Goal: Task Accomplishment & Management: Complete application form

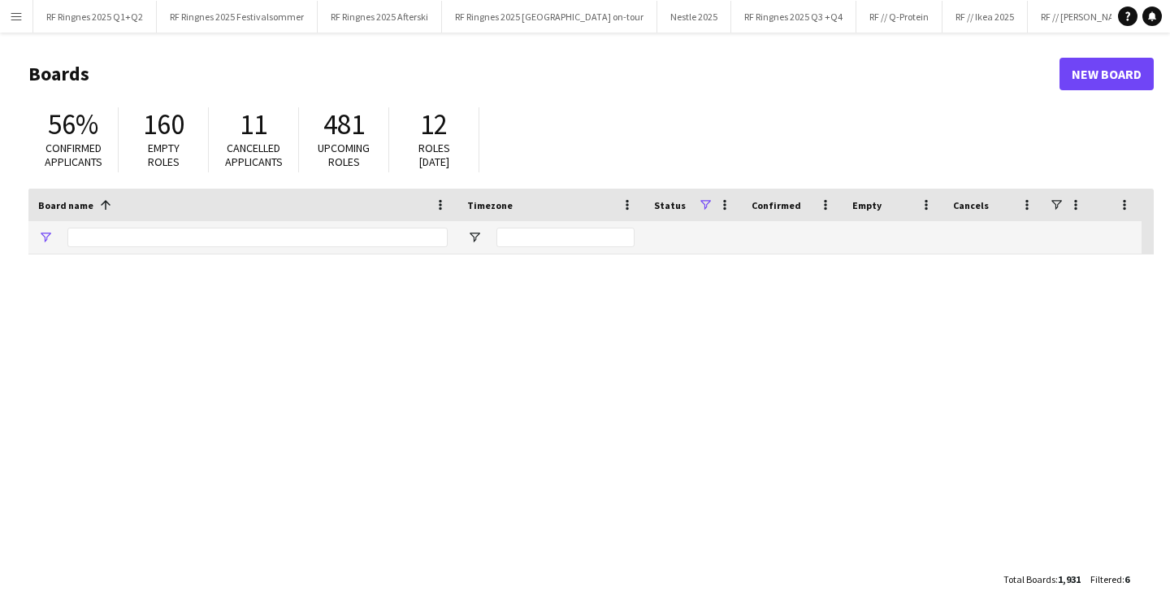
type input "*******"
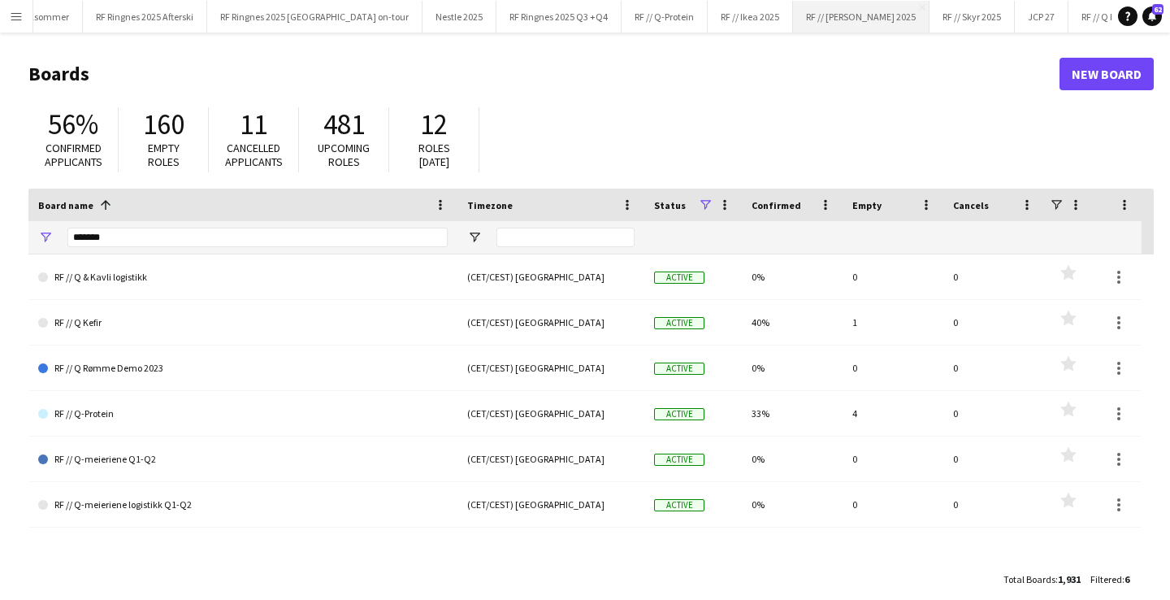
scroll to position [0, 234]
click at [930, 18] on button "RF // Skyr 2025 Close" at bounding box center [972, 17] width 85 height 32
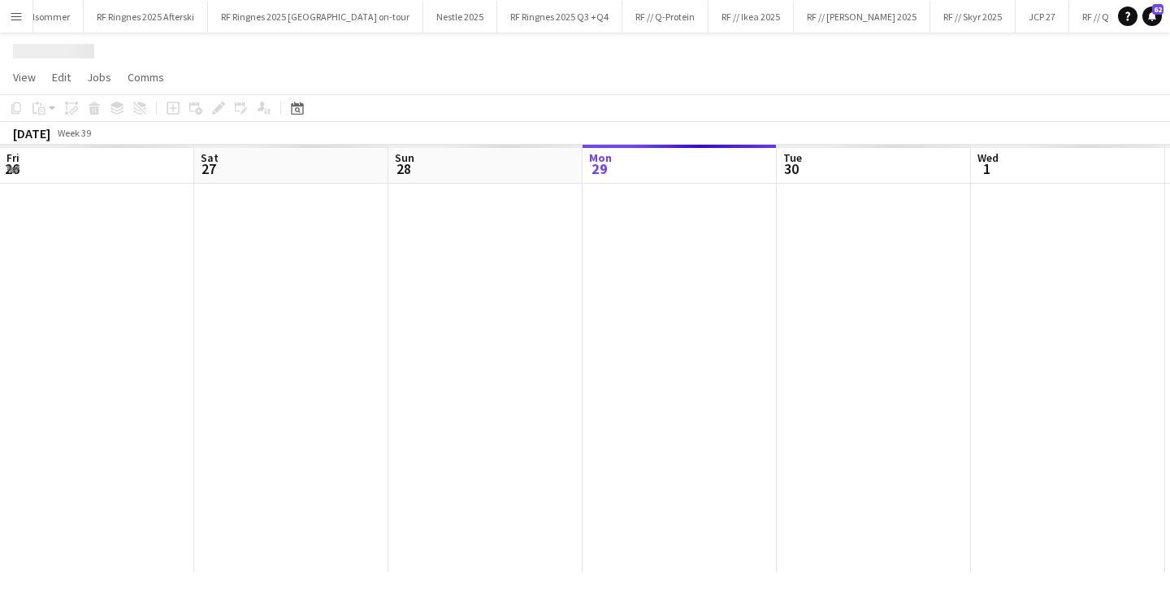
scroll to position [0, 388]
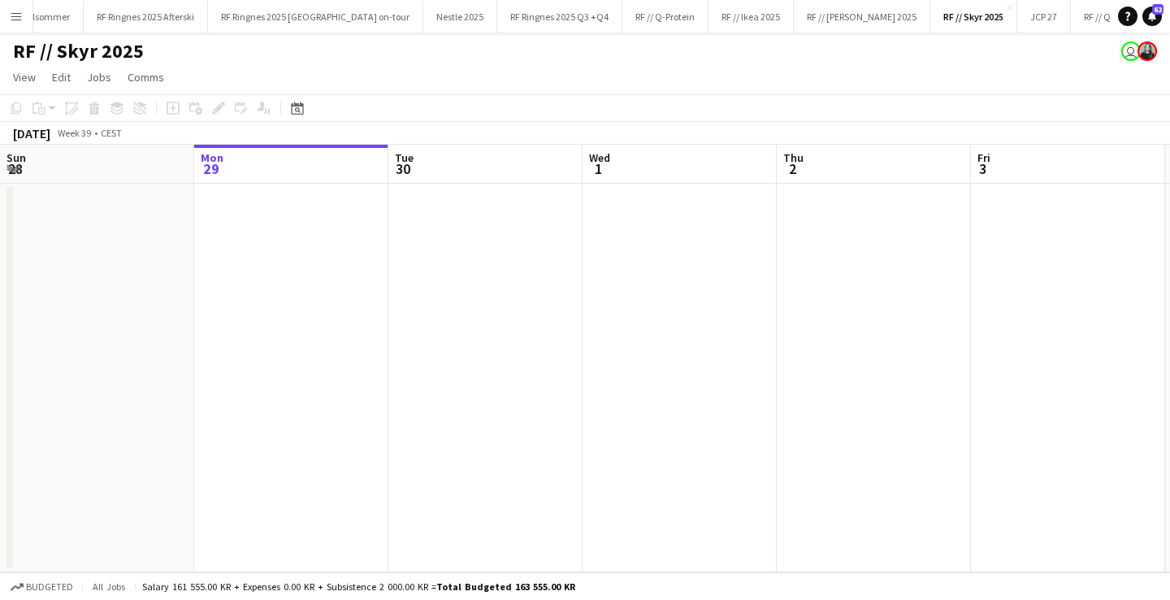
click at [332, 335] on app-date-cell at bounding box center [291, 378] width 194 height 388
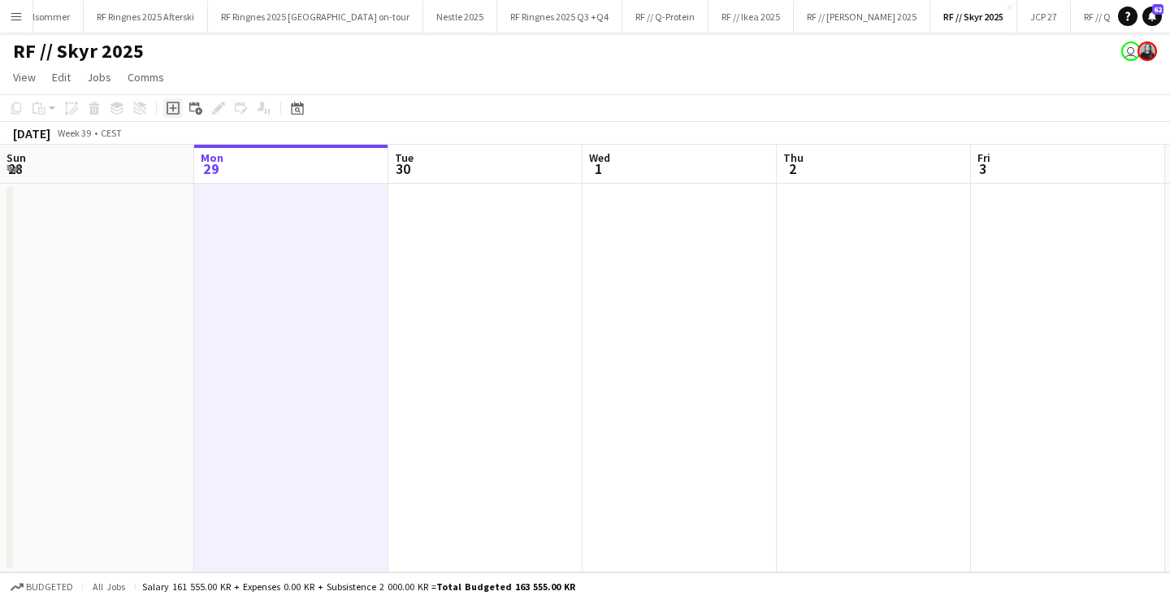
click at [176, 107] on icon "Add job" at bounding box center [173, 108] width 13 height 13
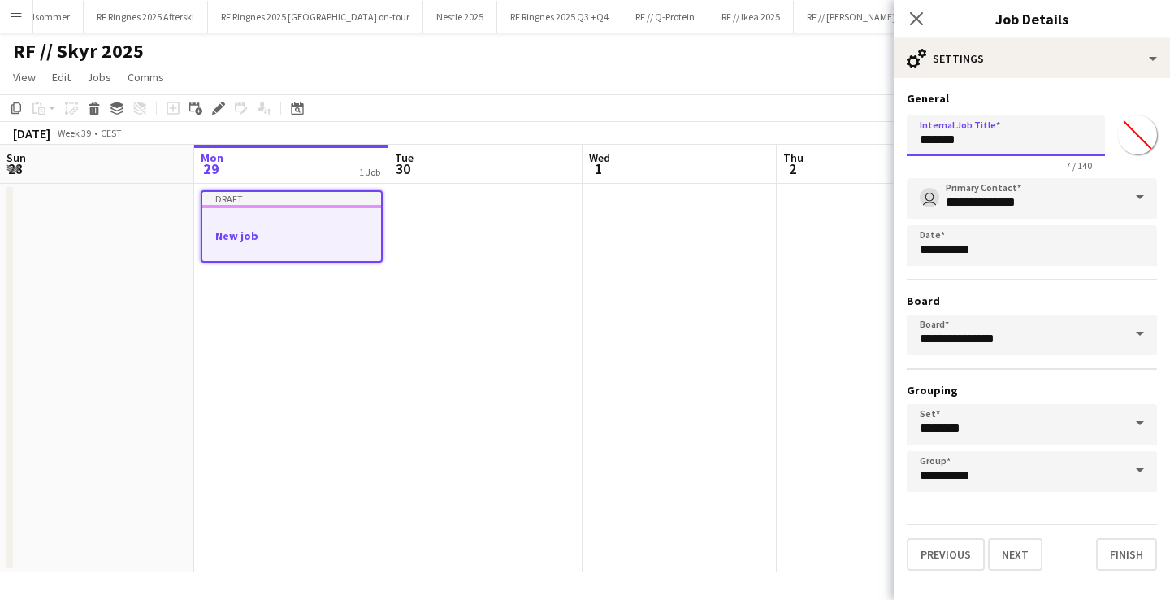
click at [988, 131] on input "*******" at bounding box center [1006, 135] width 198 height 41
type input "**********"
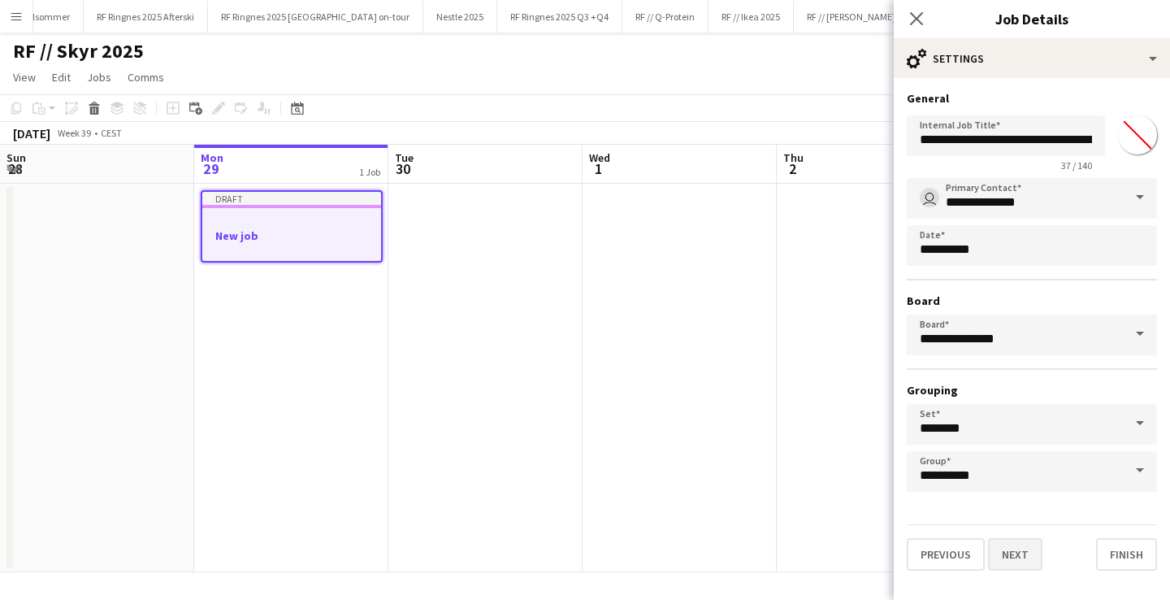
click at [1008, 557] on button "Next" at bounding box center [1015, 554] width 54 height 33
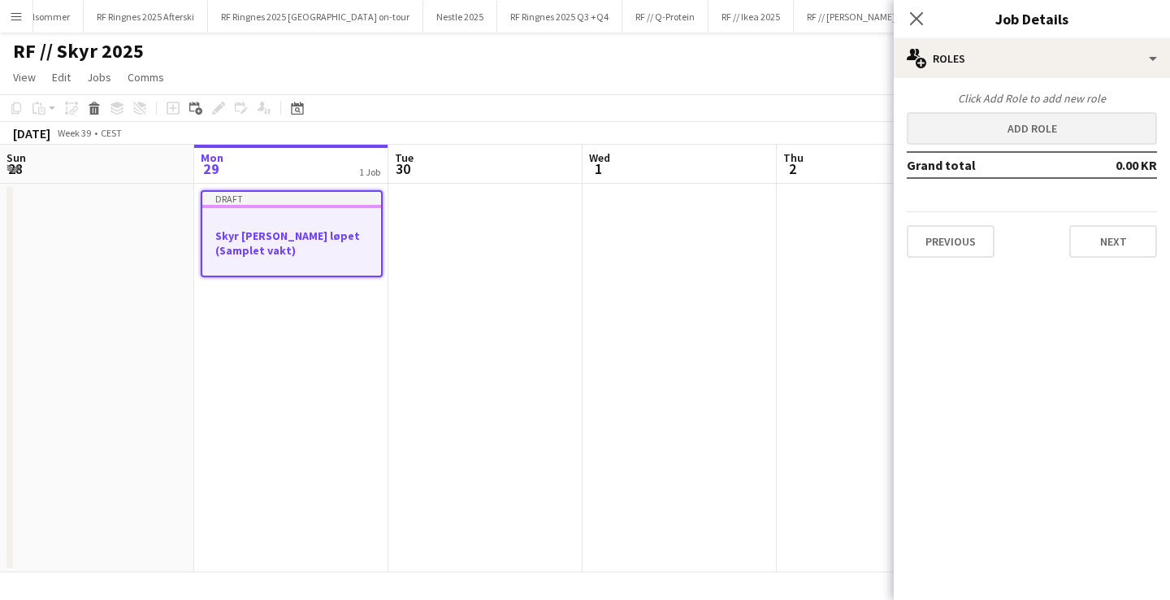
click at [1024, 140] on button "Add role" at bounding box center [1032, 128] width 250 height 33
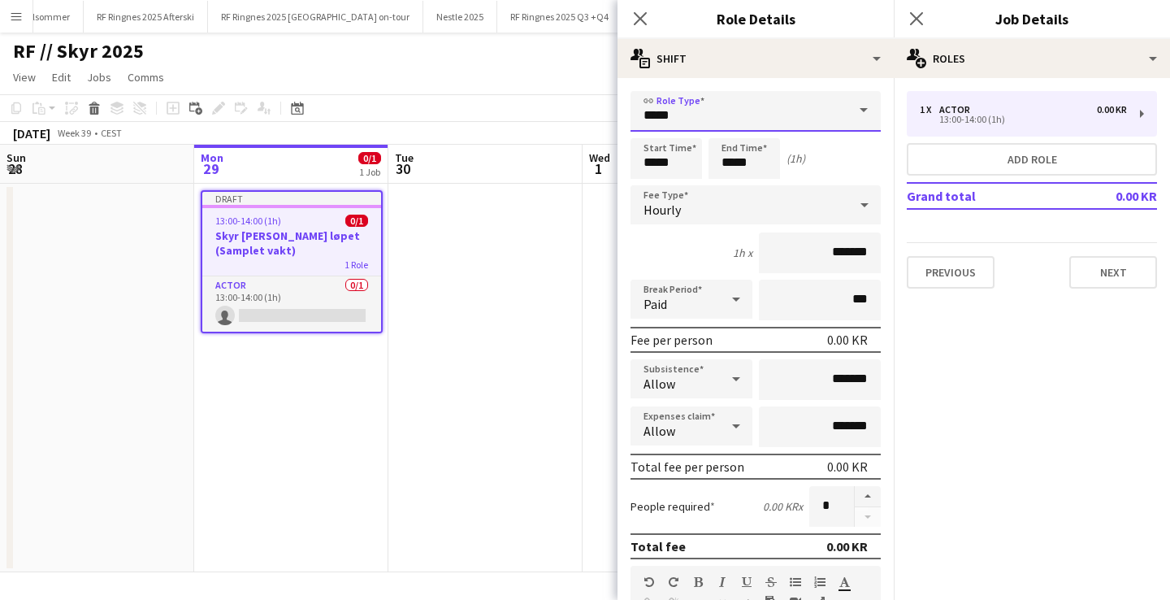
click at [810, 114] on input "*****" at bounding box center [756, 111] width 250 height 41
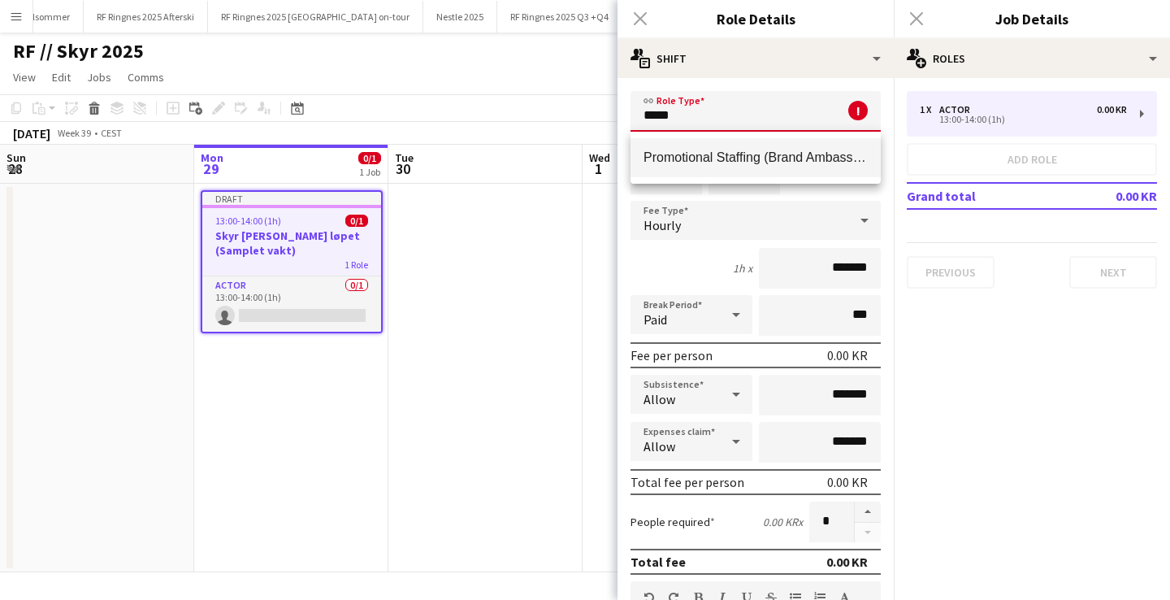
click at [775, 152] on span "Promotional Staffing (Brand Ambassadors)" at bounding box center [756, 157] width 224 height 15
type input "**********"
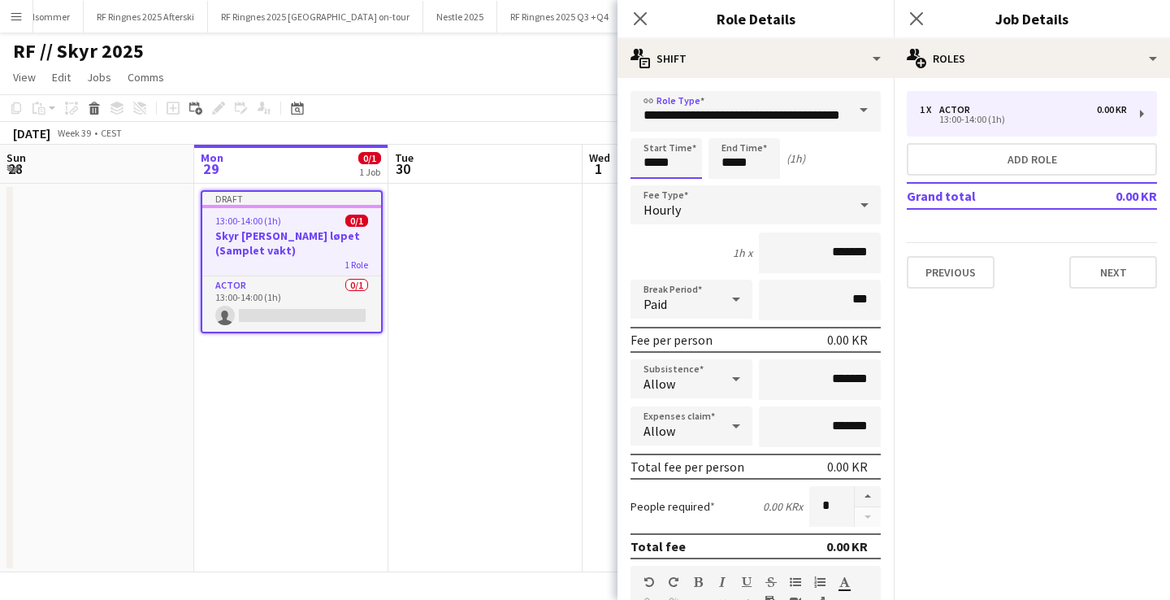
click at [654, 158] on input "*****" at bounding box center [667, 158] width 72 height 41
click at [651, 180] on div at bounding box center [650, 187] width 33 height 16
click at [648, 185] on div at bounding box center [650, 187] width 33 height 16
type input "*****"
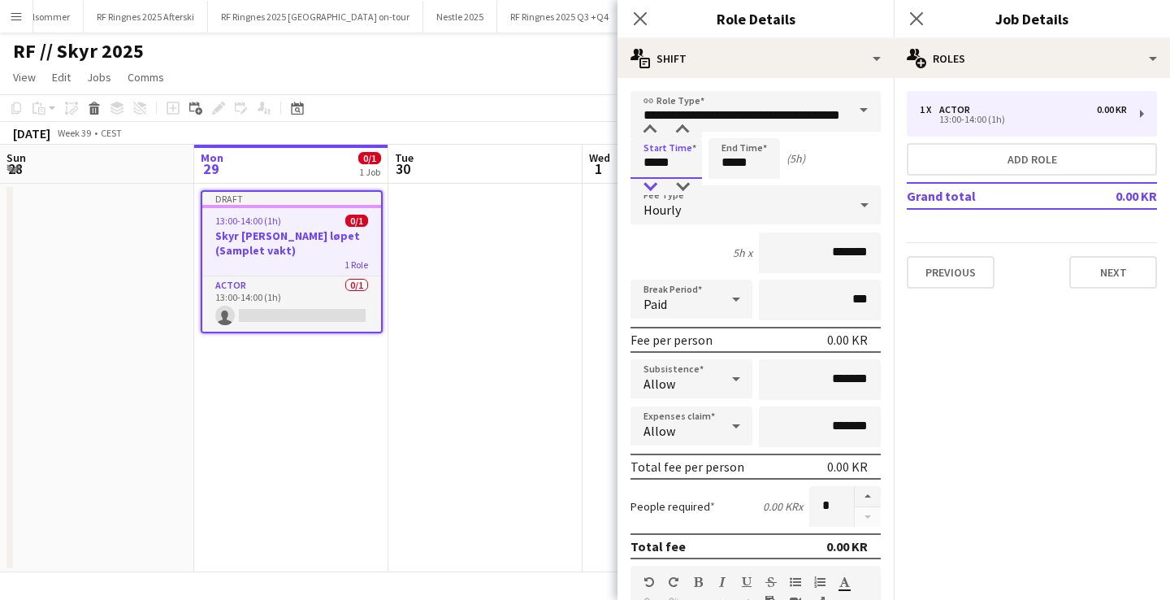
click at [649, 186] on div at bounding box center [650, 187] width 33 height 16
click at [729, 163] on input "*****" at bounding box center [745, 158] width 72 height 41
click at [728, 128] on div at bounding box center [728, 130] width 33 height 16
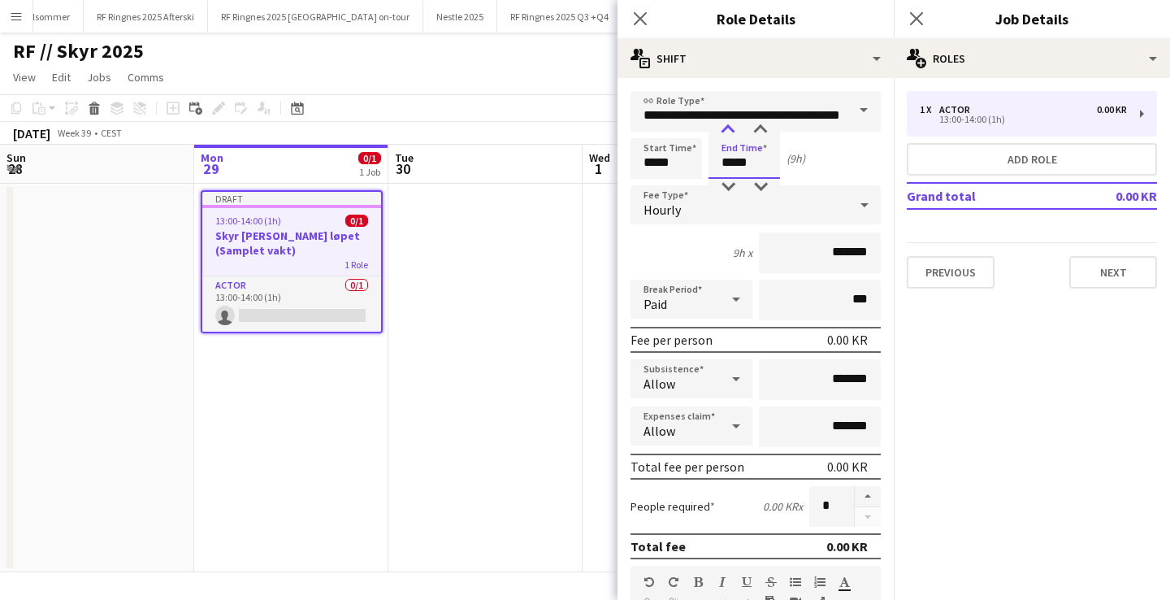
click at [728, 128] on div at bounding box center [728, 130] width 33 height 16
type input "*****"
click at [728, 128] on div at bounding box center [728, 130] width 33 height 16
click at [956, 408] on mat-expansion-panel "pencil3 General details 1 x Actor 0.00 KR 13:00-14:00 (1h) Add role Grand total…" at bounding box center [1032, 339] width 276 height 522
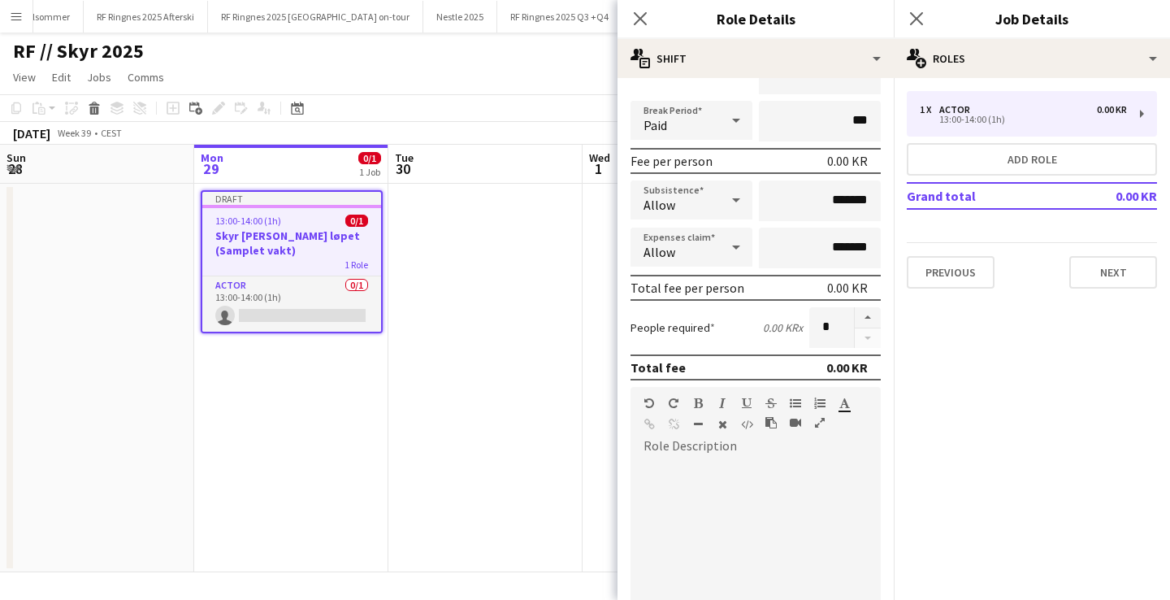
scroll to position [184, 0]
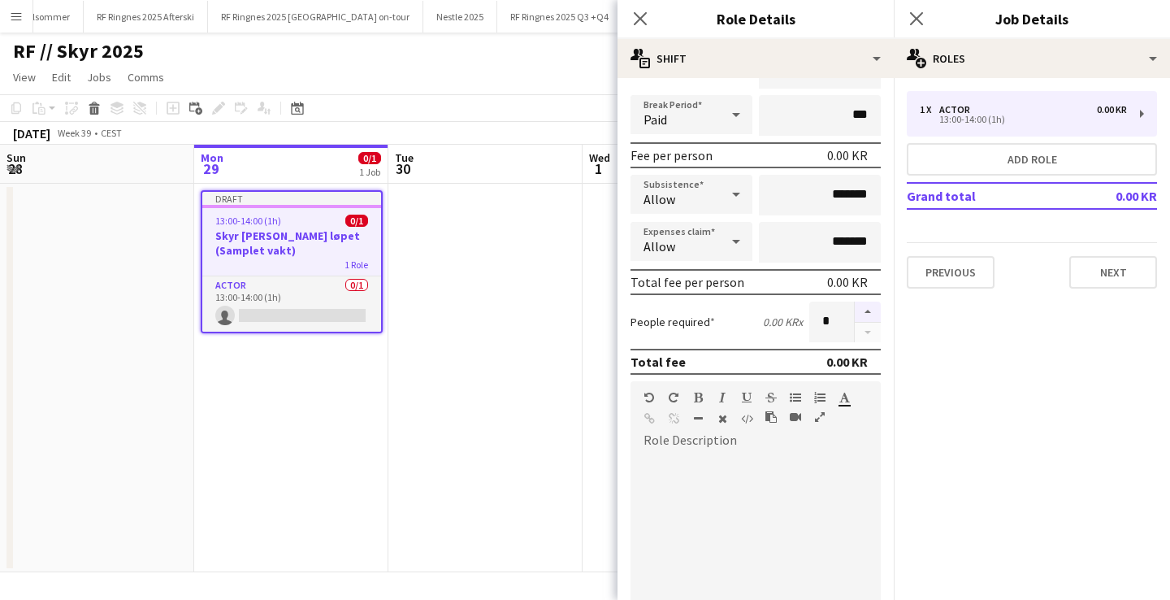
click at [871, 308] on button "button" at bounding box center [868, 311] width 26 height 21
type input "*"
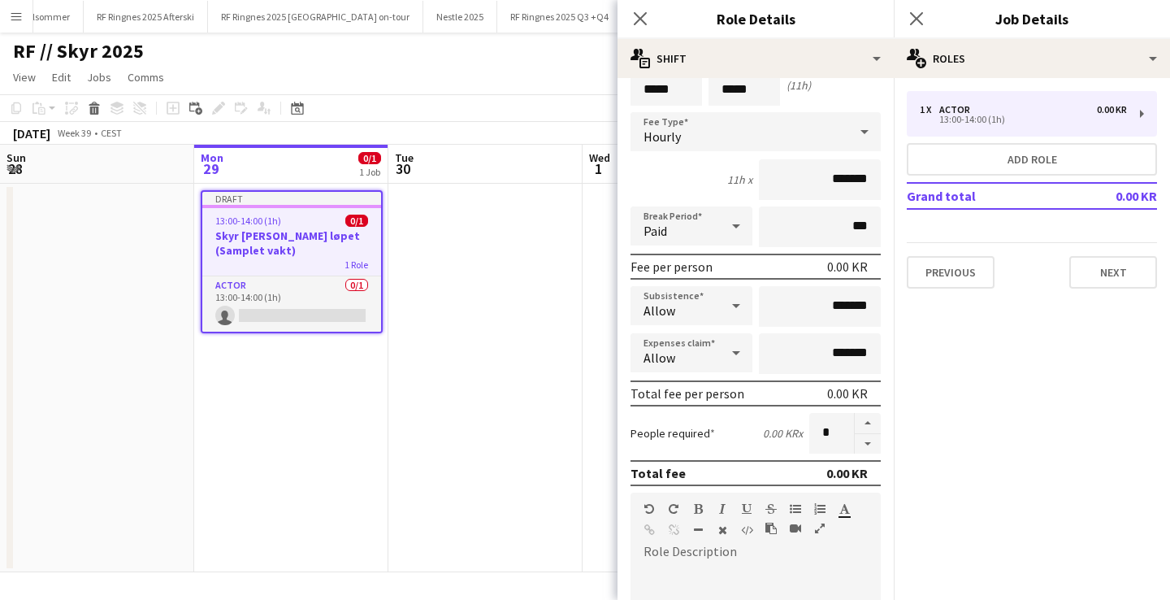
scroll to position [49, 0]
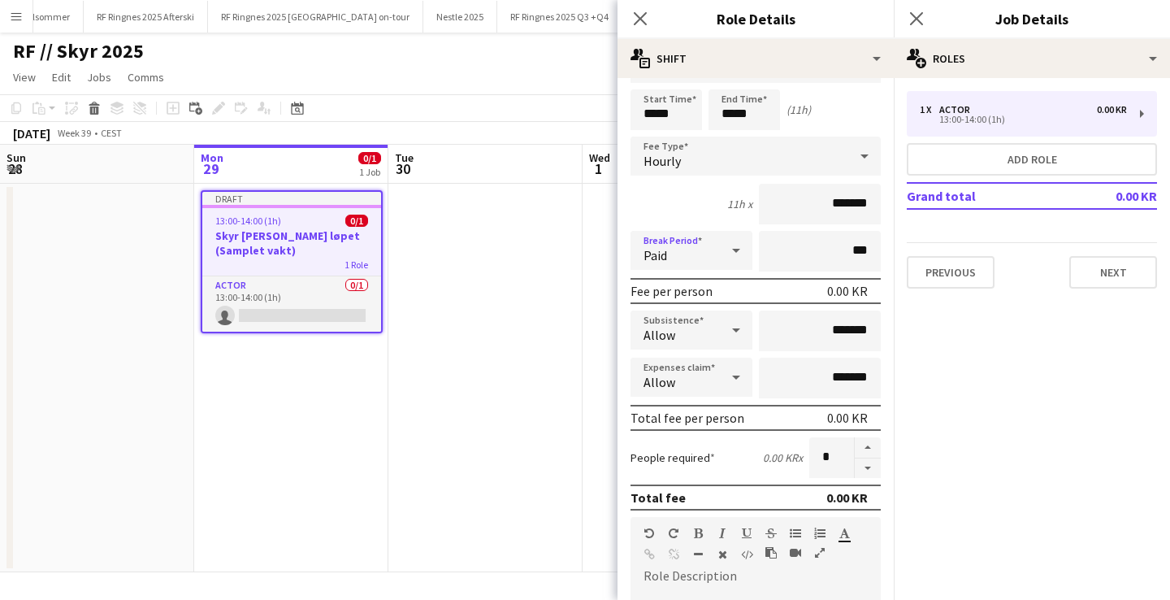
click at [728, 258] on icon at bounding box center [736, 250] width 20 height 33
click at [725, 253] on div at bounding box center [585, 300] width 1170 height 600
click at [718, 323] on div "Allow" at bounding box center [675, 329] width 89 height 39
click at [718, 323] on div at bounding box center [585, 300] width 1170 height 600
click at [715, 380] on div "Allow" at bounding box center [675, 377] width 89 height 39
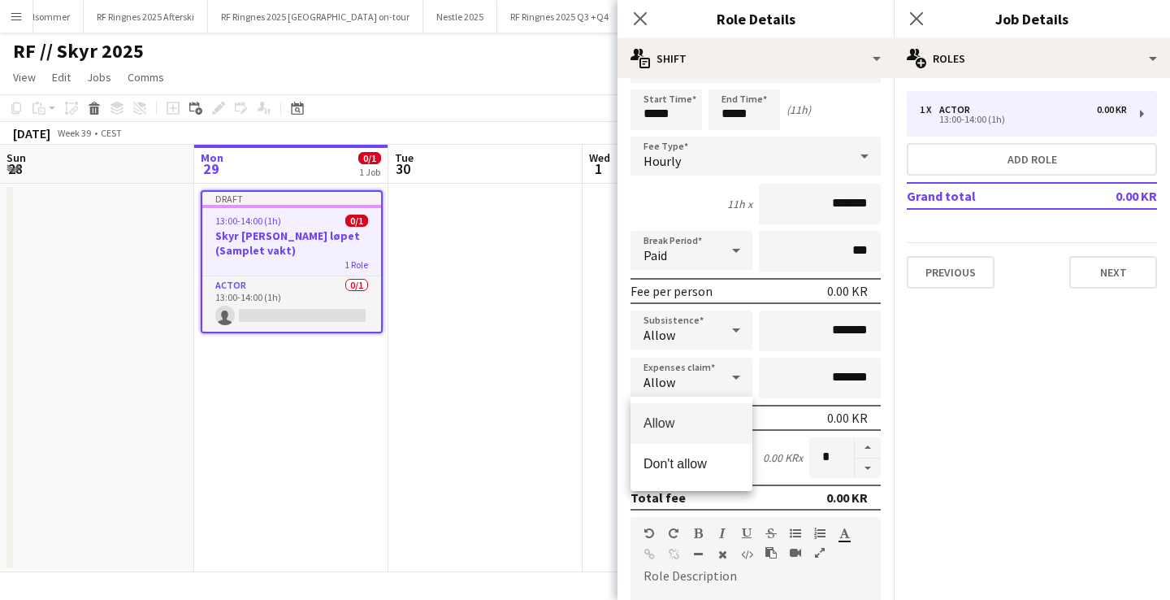
click at [715, 380] on div at bounding box center [585, 300] width 1170 height 600
click at [948, 331] on mat-expansion-panel "pencil3 General details 1 x Actor 0.00 KR 13:00-14:00 (1h) Add role Grand total…" at bounding box center [1032, 339] width 276 height 522
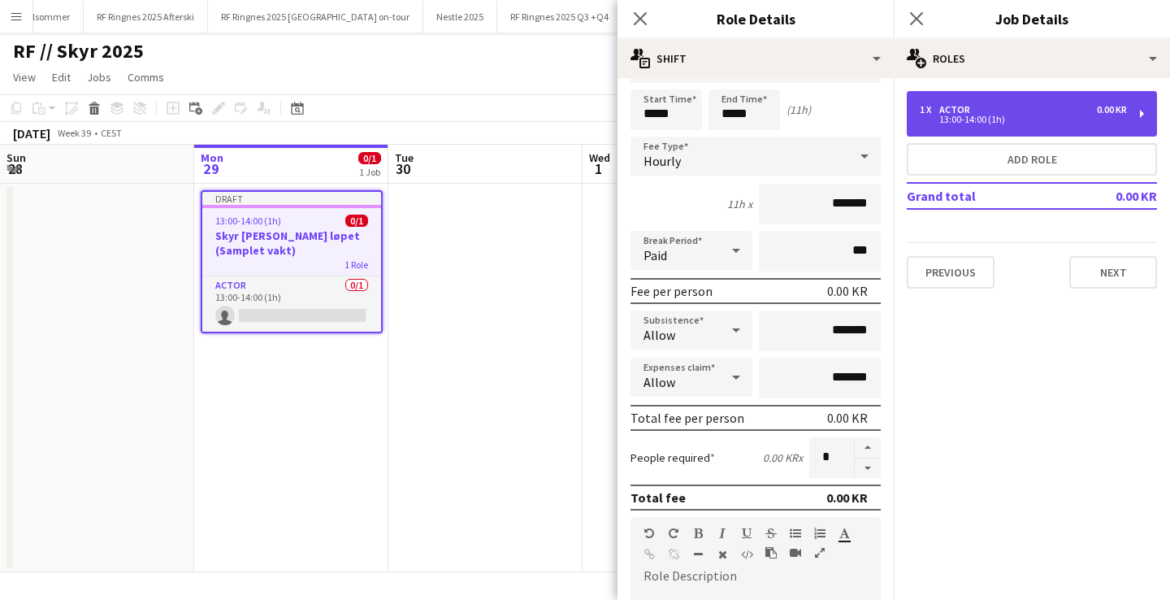
click at [1060, 100] on div "1 x Actor 0.00 KR 13:00-14:00 (1h)" at bounding box center [1032, 114] width 250 height 46
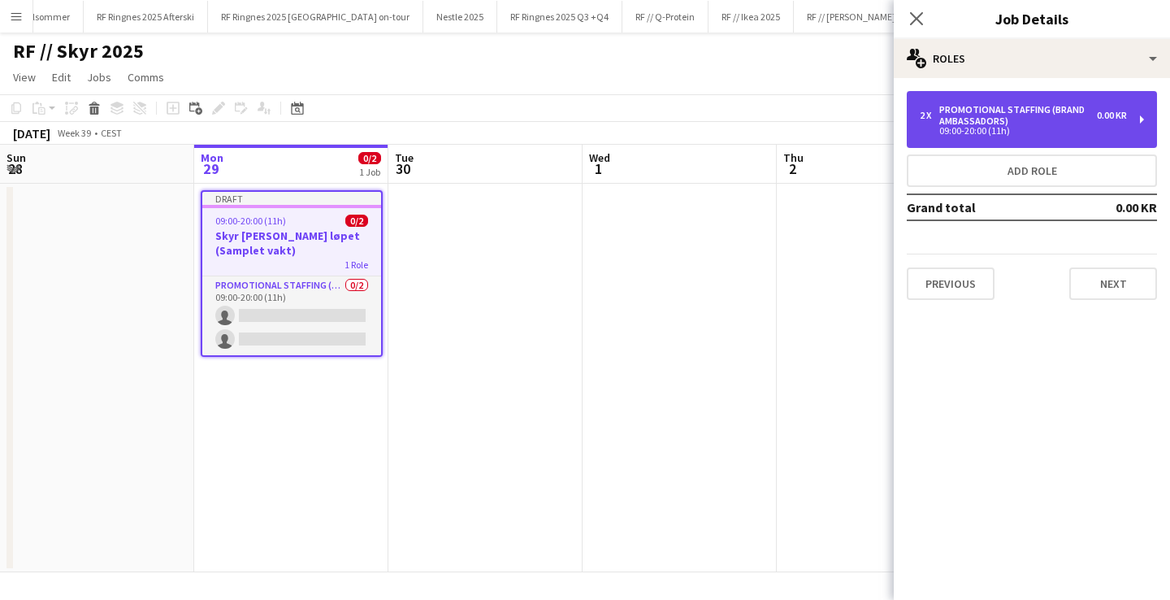
click at [1052, 131] on div "09:00-20:00 (11h)" at bounding box center [1023, 131] width 207 height 8
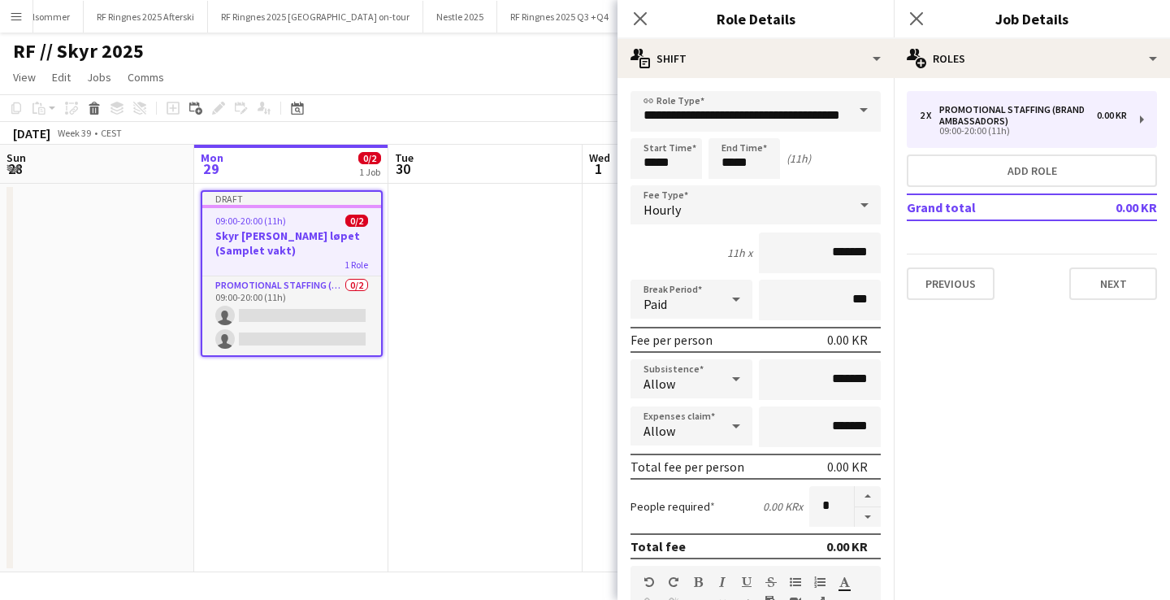
click at [544, 325] on app-date-cell at bounding box center [485, 378] width 194 height 388
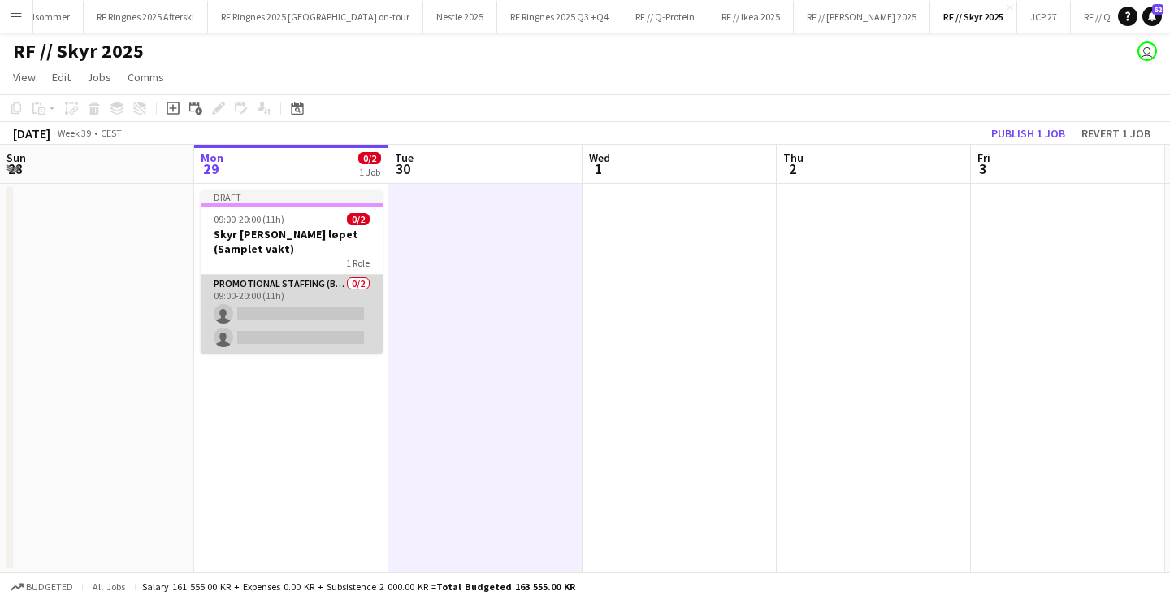
click at [310, 313] on app-card-role "Promotional Staffing (Brand Ambassadors) 0/2 09:00-20:00 (11h) single-neutral-a…" at bounding box center [292, 314] width 182 height 79
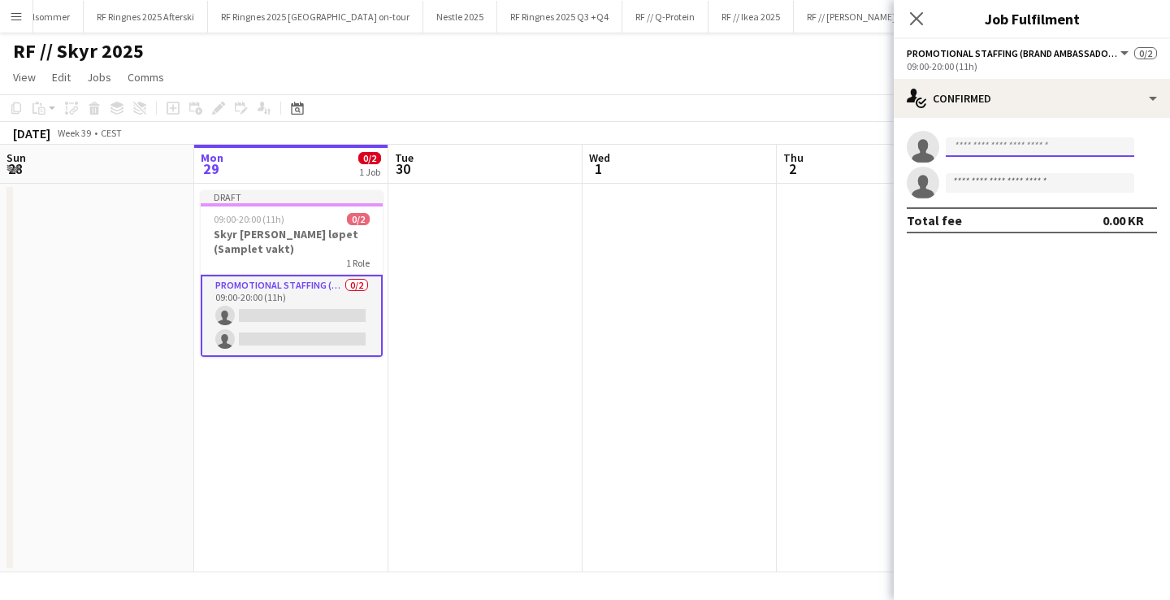
click at [1001, 148] on input at bounding box center [1040, 147] width 189 height 20
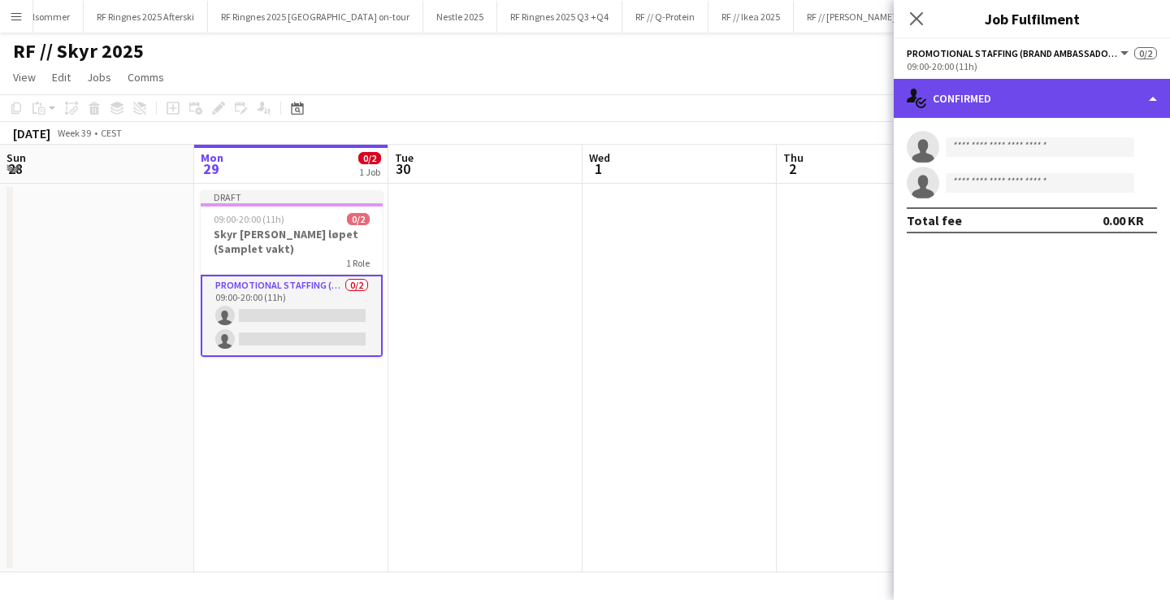
click at [1020, 97] on div "single-neutral-actions-check-2 Confirmed" at bounding box center [1032, 98] width 276 height 39
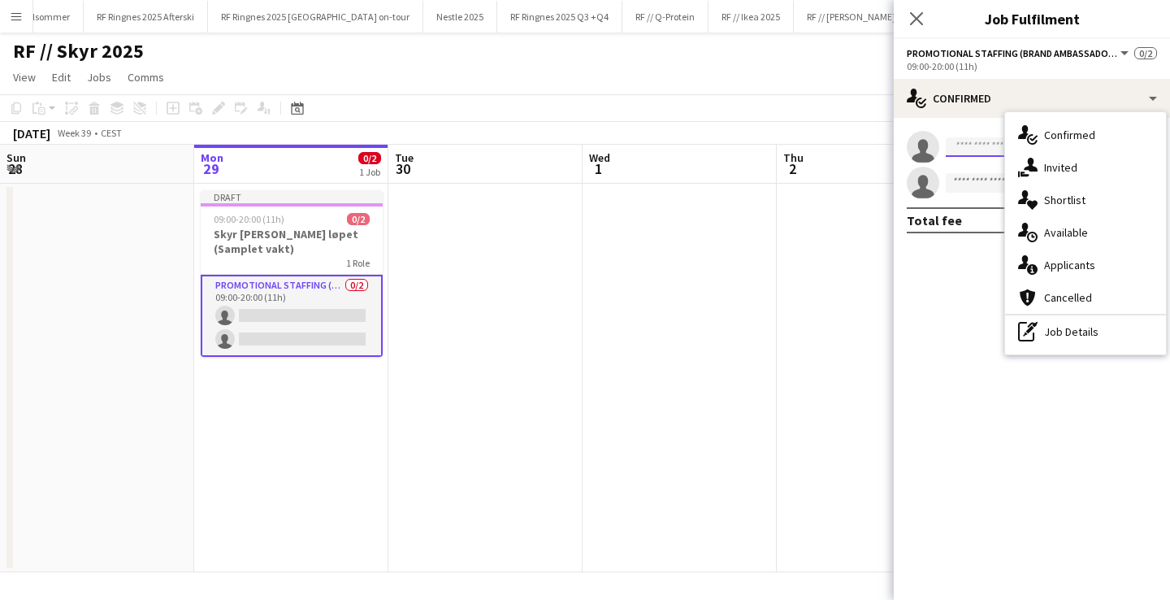
click at [974, 147] on input at bounding box center [1040, 147] width 189 height 20
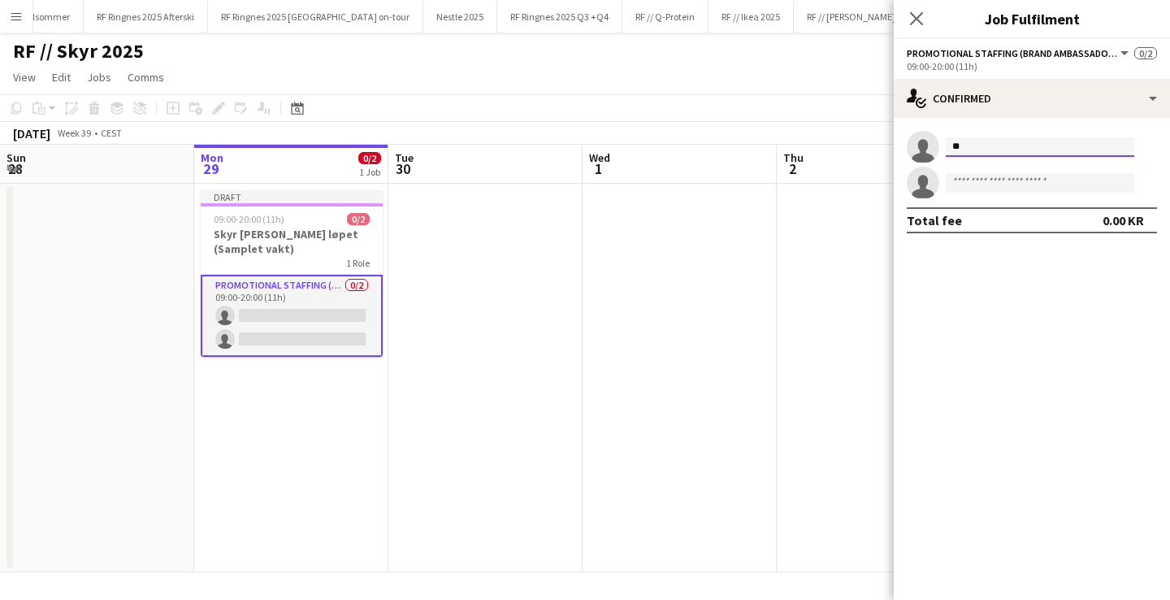
type input "*"
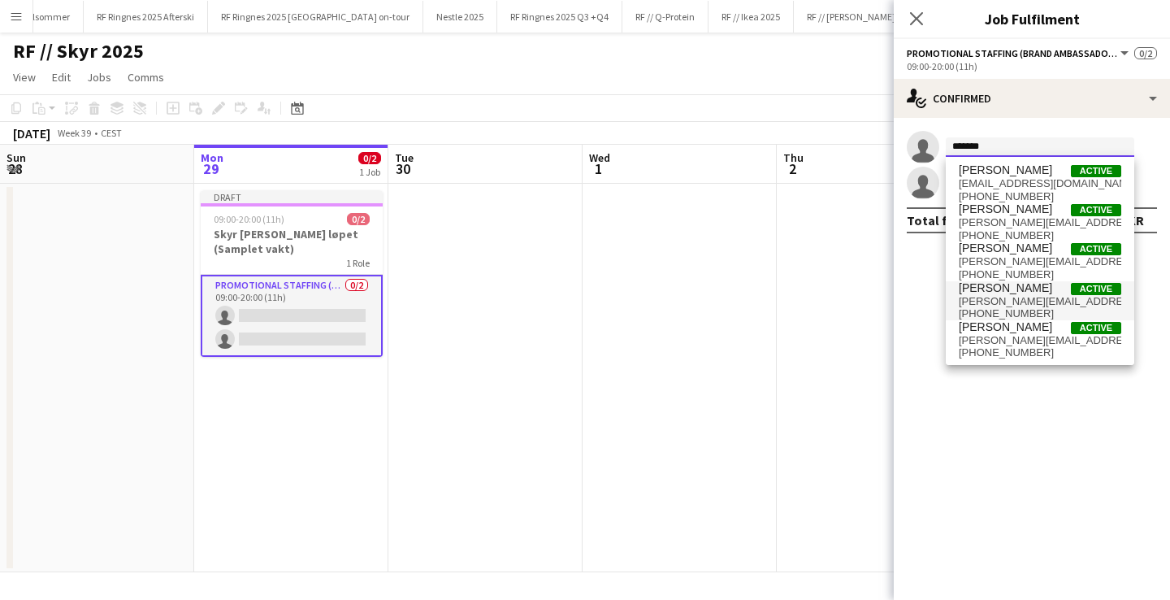
type input "******"
click at [1060, 291] on span "[PERSON_NAME] Active" at bounding box center [1040, 288] width 163 height 14
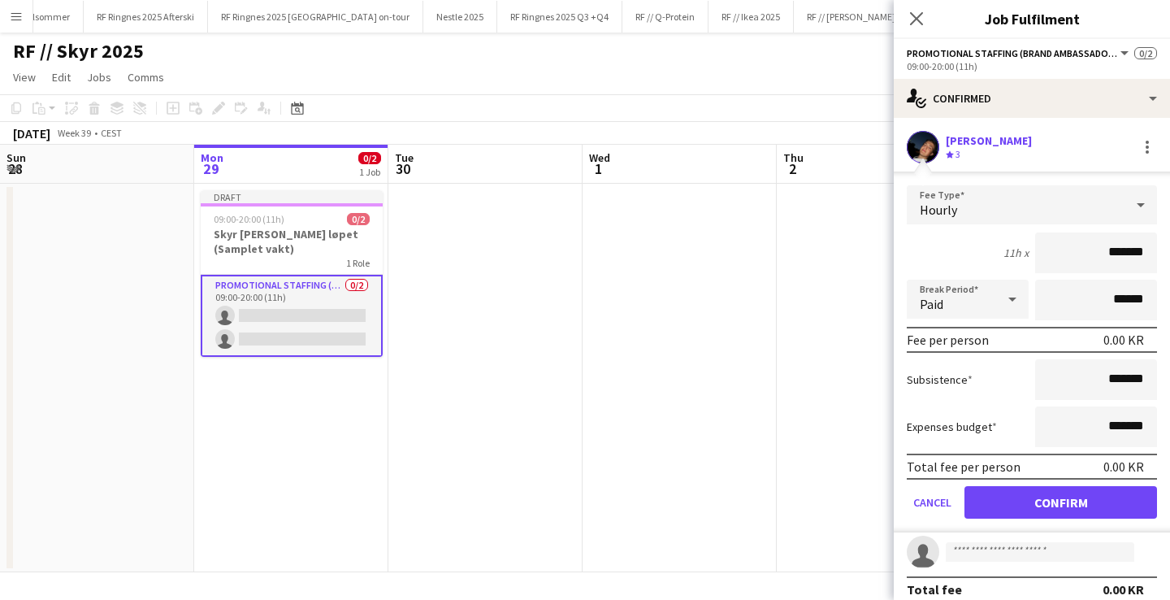
click at [926, 150] on app-user-avatar at bounding box center [923, 147] width 33 height 33
click at [1036, 502] on button "Confirm" at bounding box center [1061, 502] width 193 height 33
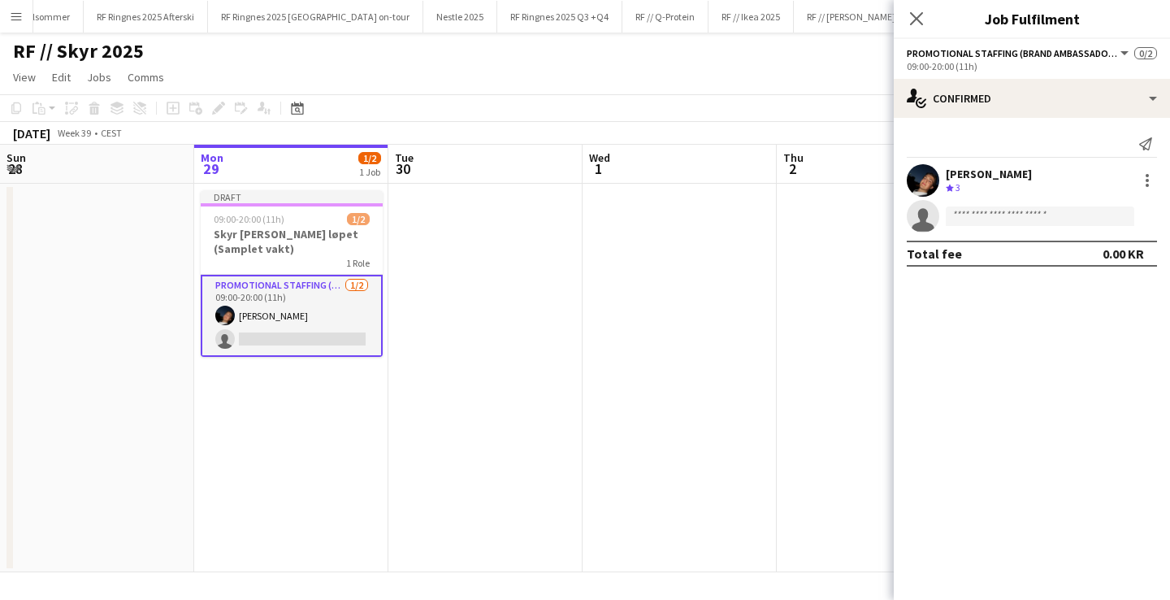
click at [930, 177] on app-user-avatar at bounding box center [923, 180] width 33 height 33
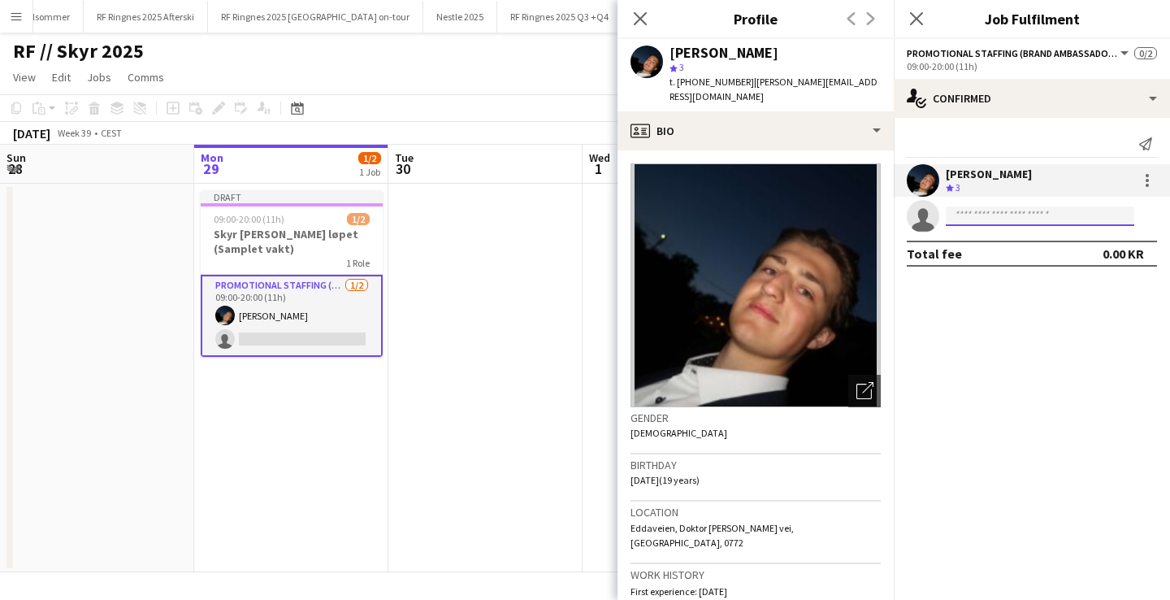
click at [969, 224] on input at bounding box center [1040, 216] width 189 height 20
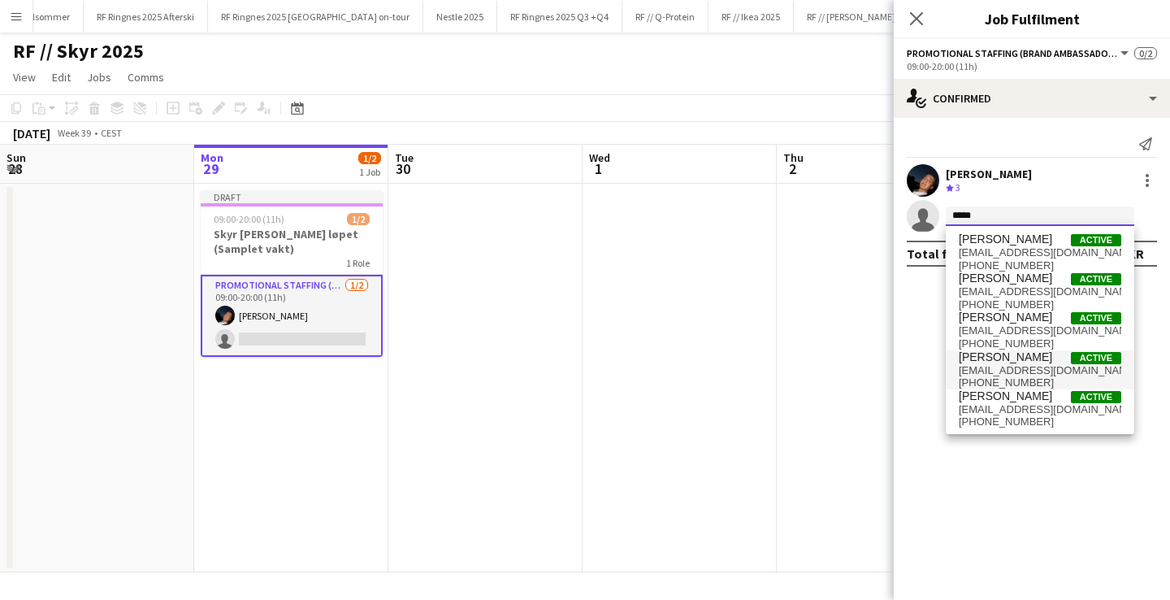
type input "*****"
click at [1016, 368] on span "[EMAIL_ADDRESS][DOMAIN_NAME]" at bounding box center [1040, 370] width 163 height 13
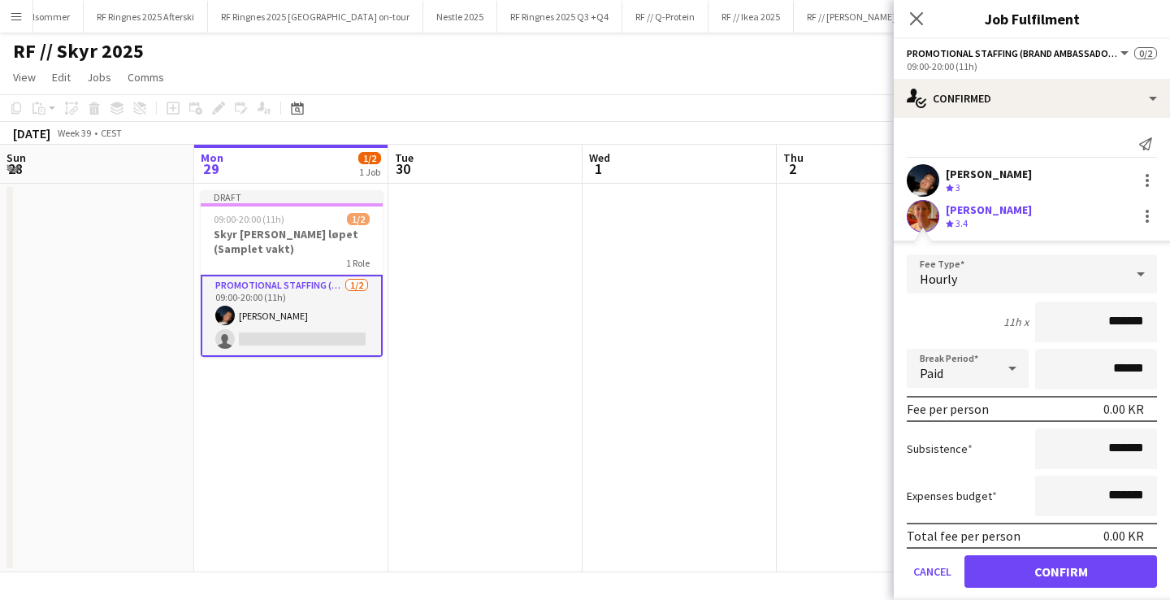
click at [1039, 570] on button "Confirm" at bounding box center [1061, 571] width 193 height 33
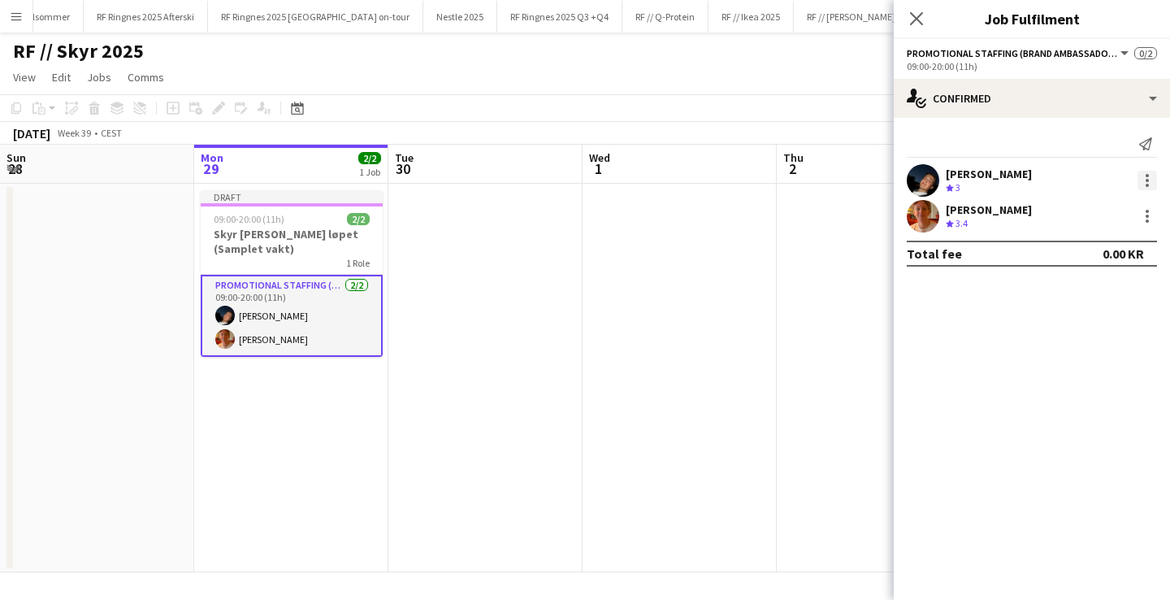
click at [1147, 176] on div at bounding box center [1147, 175] width 3 height 3
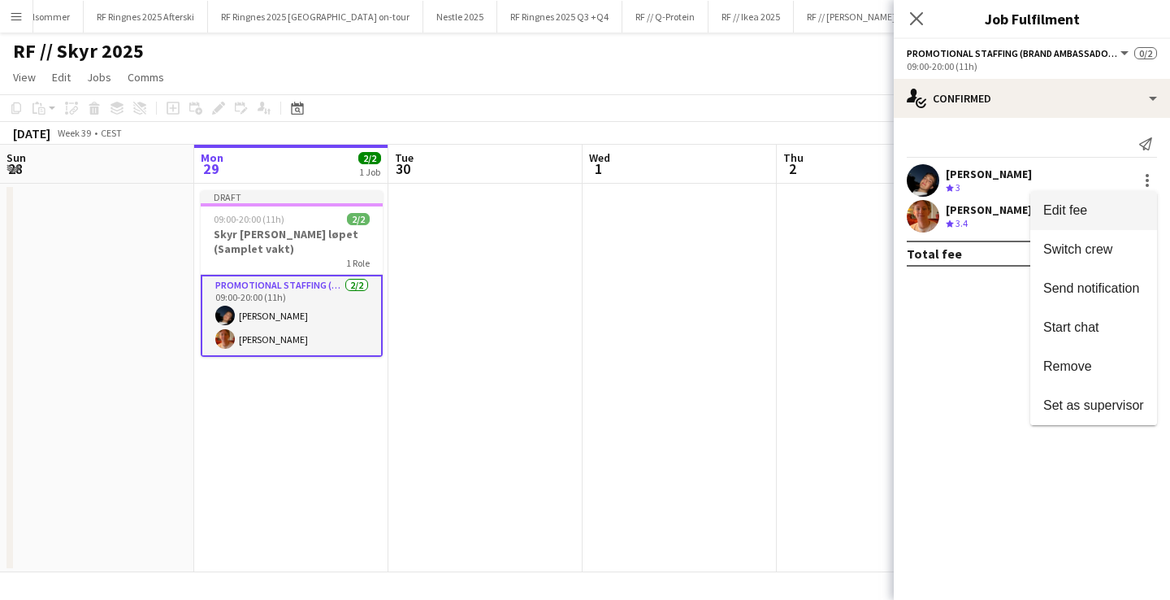
click at [1095, 199] on button "Edit fee" at bounding box center [1093, 210] width 127 height 39
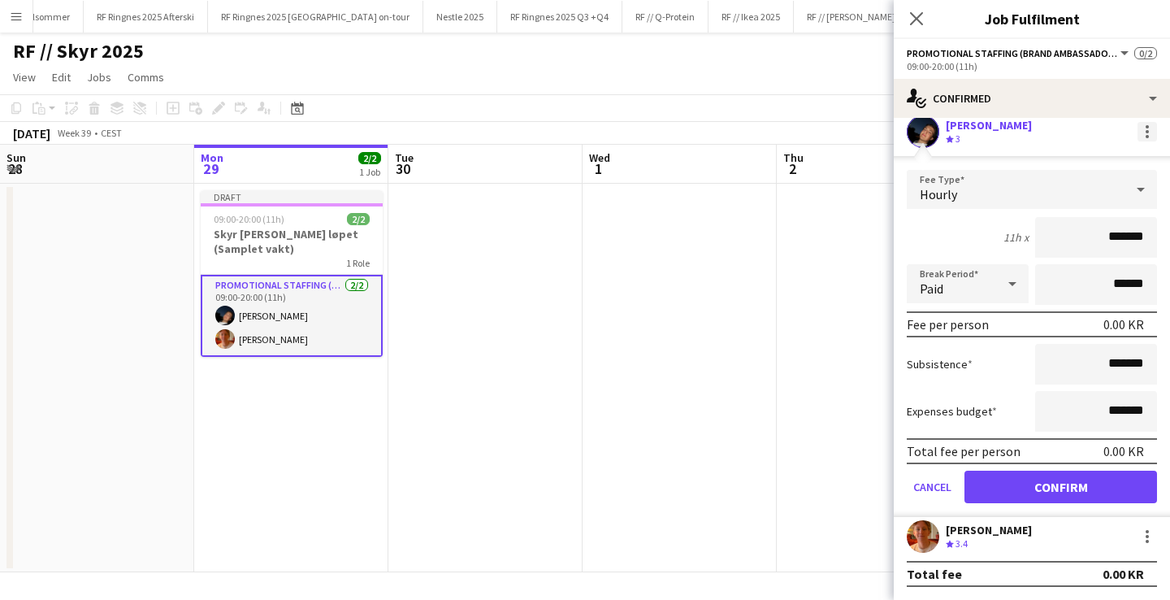
click at [1148, 134] on div at bounding box center [1148, 132] width 20 height 20
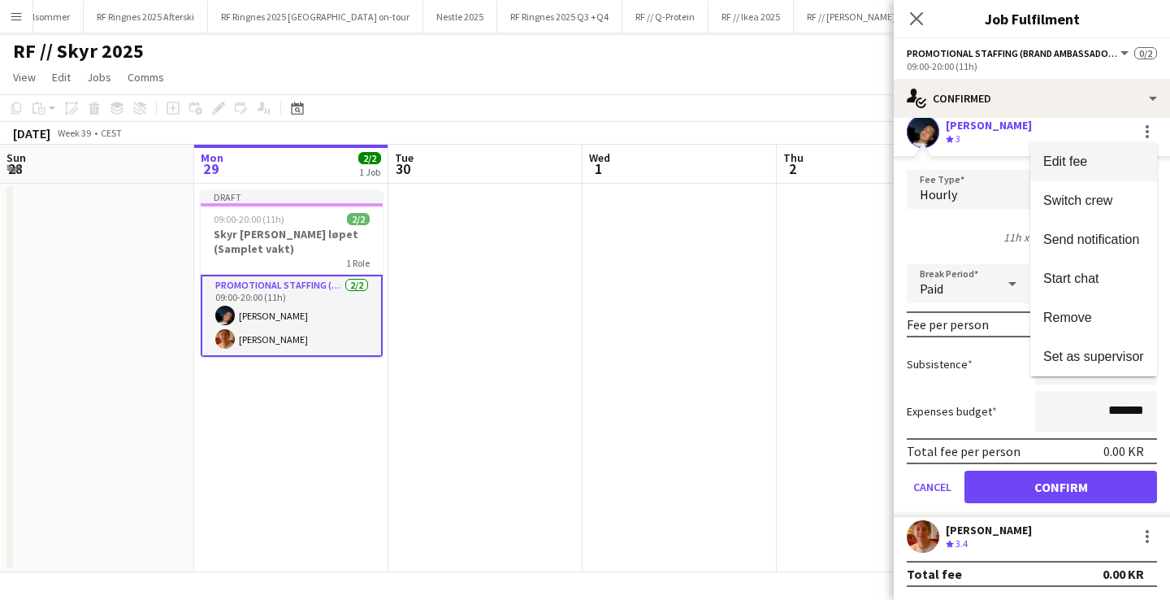
click at [1105, 171] on button "Edit fee" at bounding box center [1093, 161] width 127 height 39
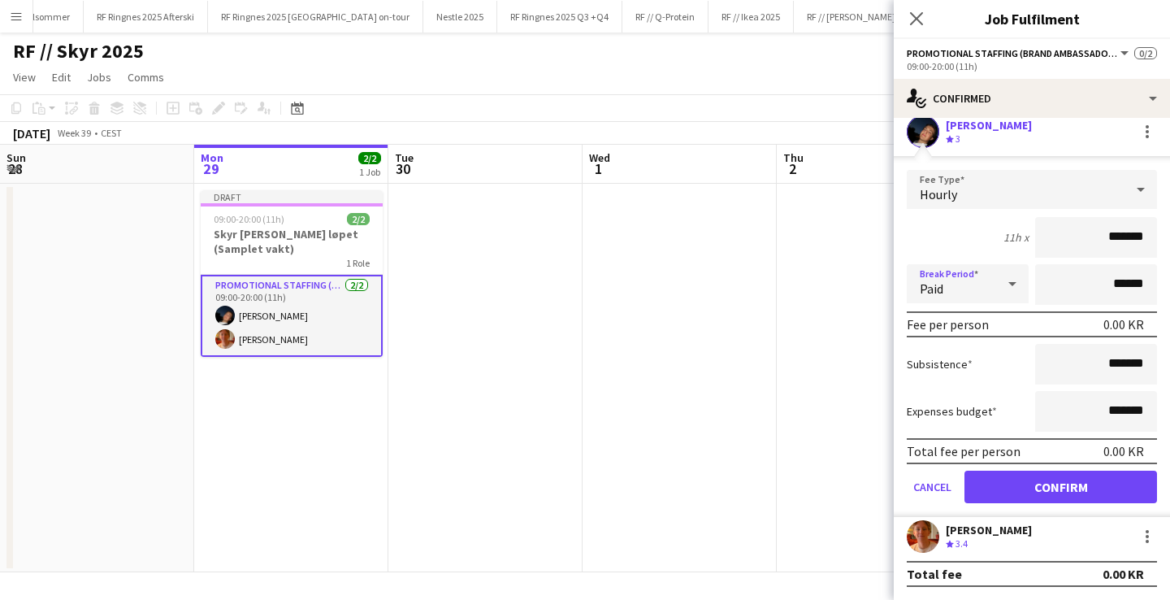
click at [1011, 280] on icon at bounding box center [1013, 283] width 20 height 33
click at [1011, 280] on div at bounding box center [585, 300] width 1170 height 600
click at [1026, 183] on div "Hourly" at bounding box center [1016, 189] width 218 height 39
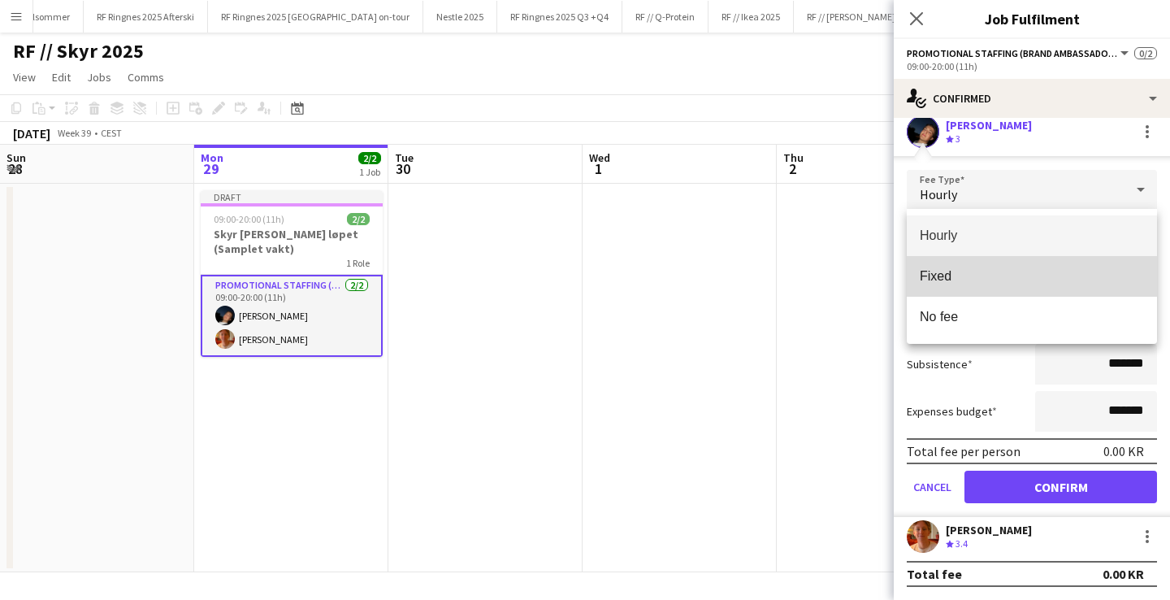
click at [977, 279] on span "Fixed" at bounding box center [1032, 275] width 224 height 15
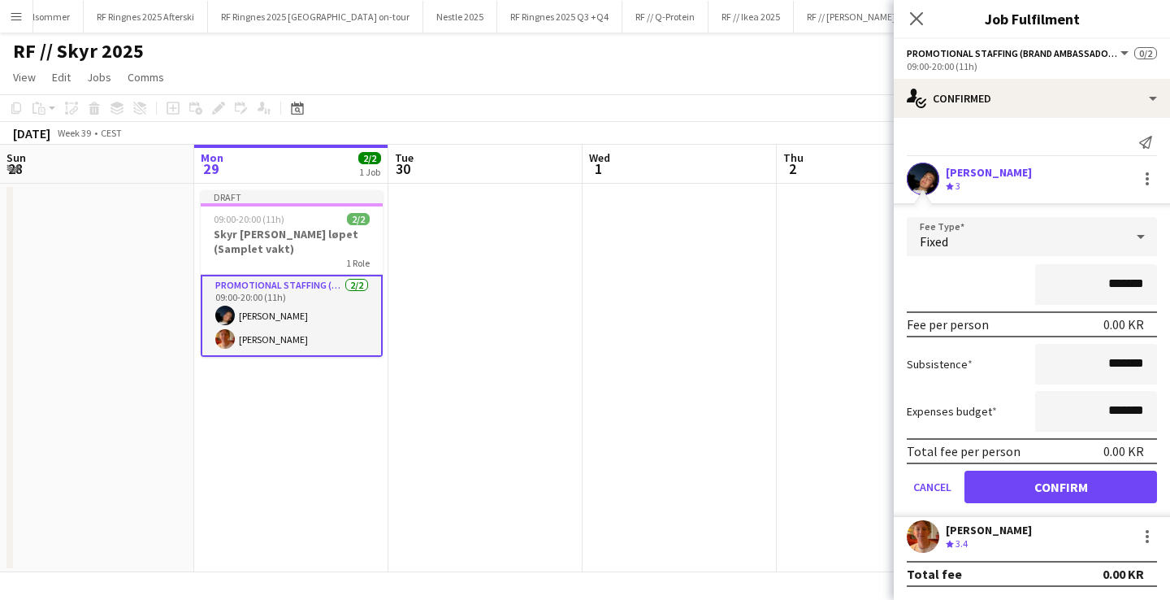
drag, startPoint x: 1096, startPoint y: 283, endPoint x: 1161, endPoint y: 286, distance: 65.1
click at [1161, 286] on mat-expansion-panel "check Confirmed Send notification [PERSON_NAME] Crew rating 3 Fee Type Fixed **…" at bounding box center [1032, 359] width 276 height 482
type input "*********"
click at [1069, 489] on button "Confirm" at bounding box center [1061, 487] width 193 height 33
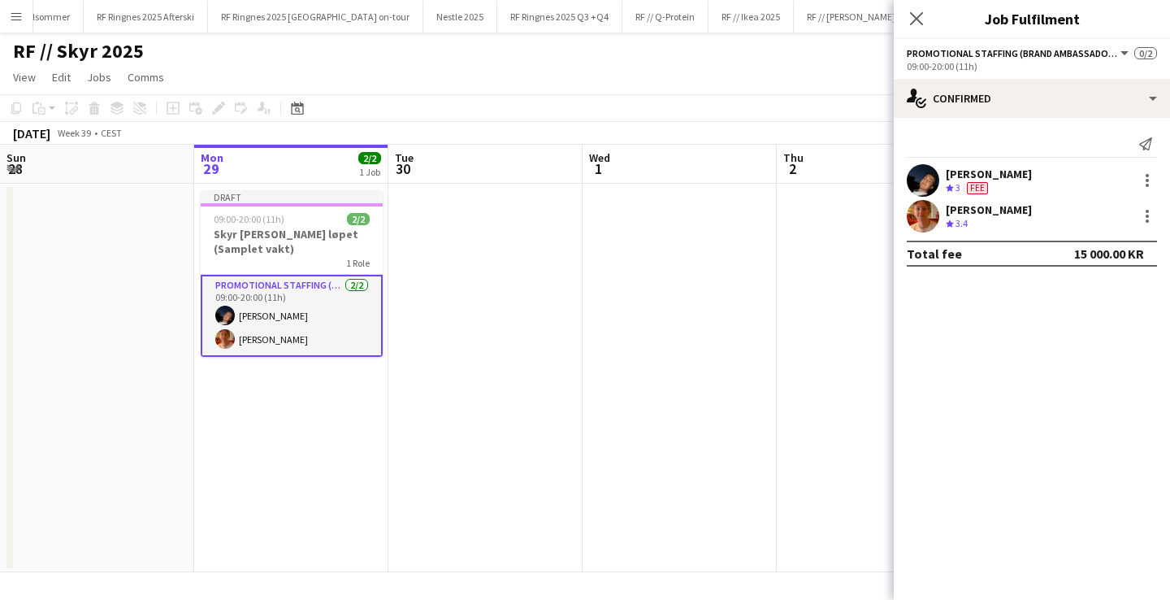
scroll to position [0, 0]
click at [1138, 218] on div at bounding box center [1148, 216] width 20 height 20
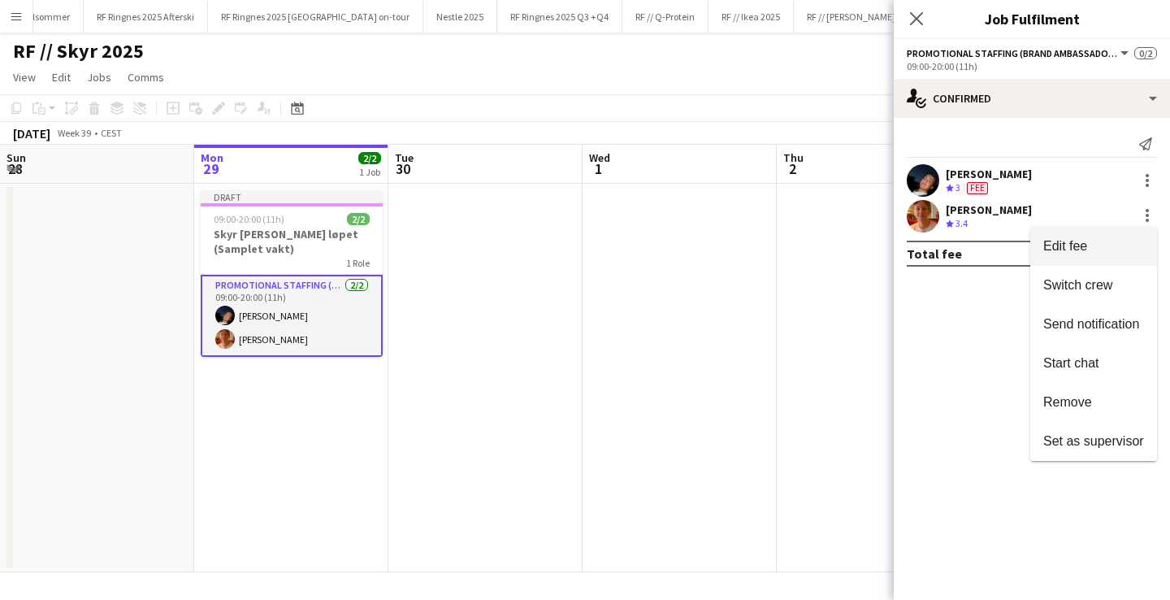
click at [1122, 242] on span "Edit fee" at bounding box center [1093, 246] width 101 height 15
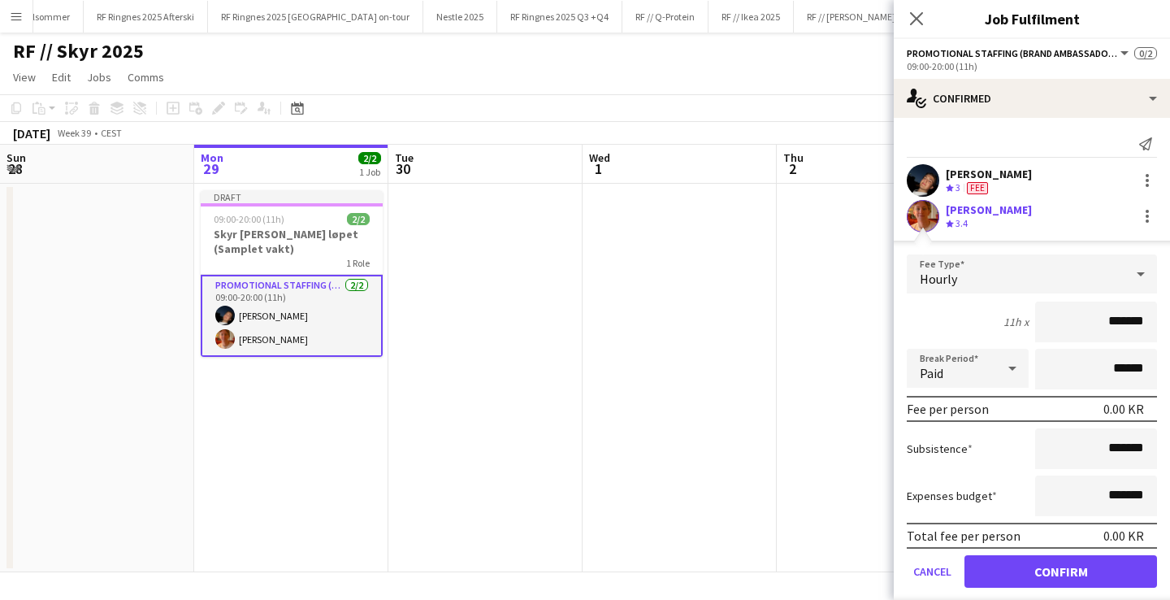
click at [987, 283] on div "Hourly" at bounding box center [1016, 273] width 218 height 39
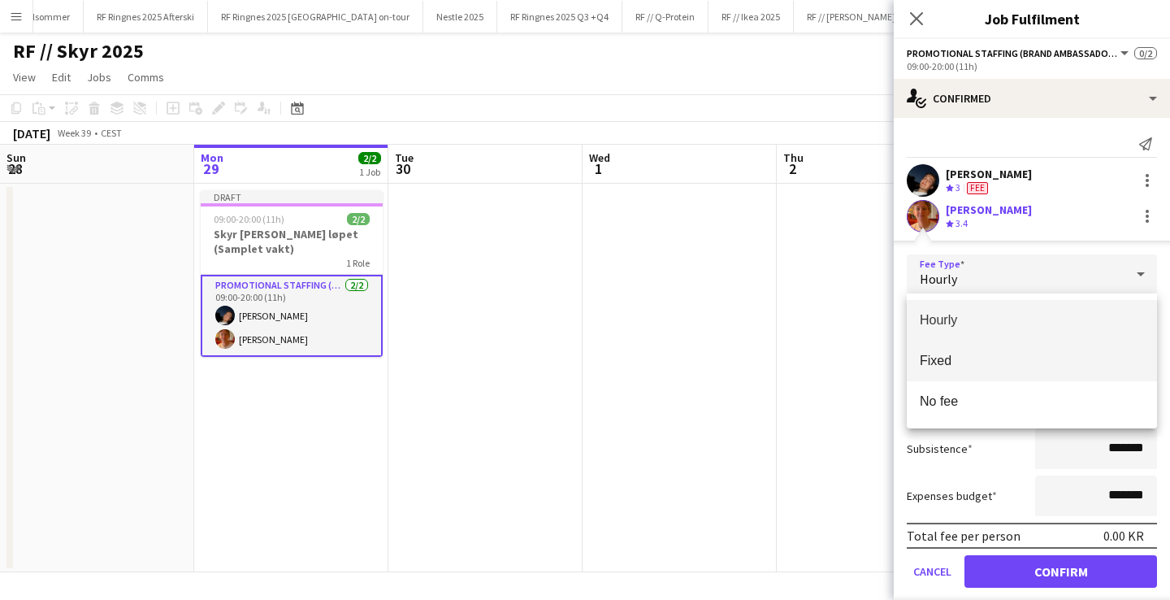
click at [979, 368] on span "Fixed" at bounding box center [1032, 360] width 224 height 15
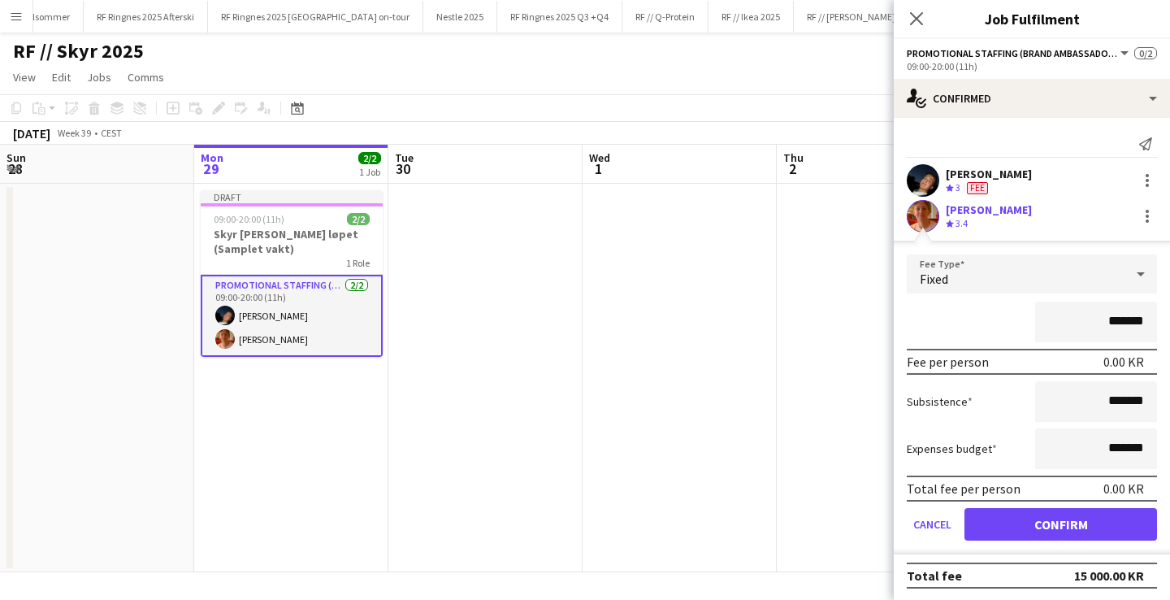
click at [1101, 317] on input "*******" at bounding box center [1096, 321] width 122 height 41
type input "*********"
click at [1094, 531] on button "Confirm" at bounding box center [1061, 524] width 193 height 33
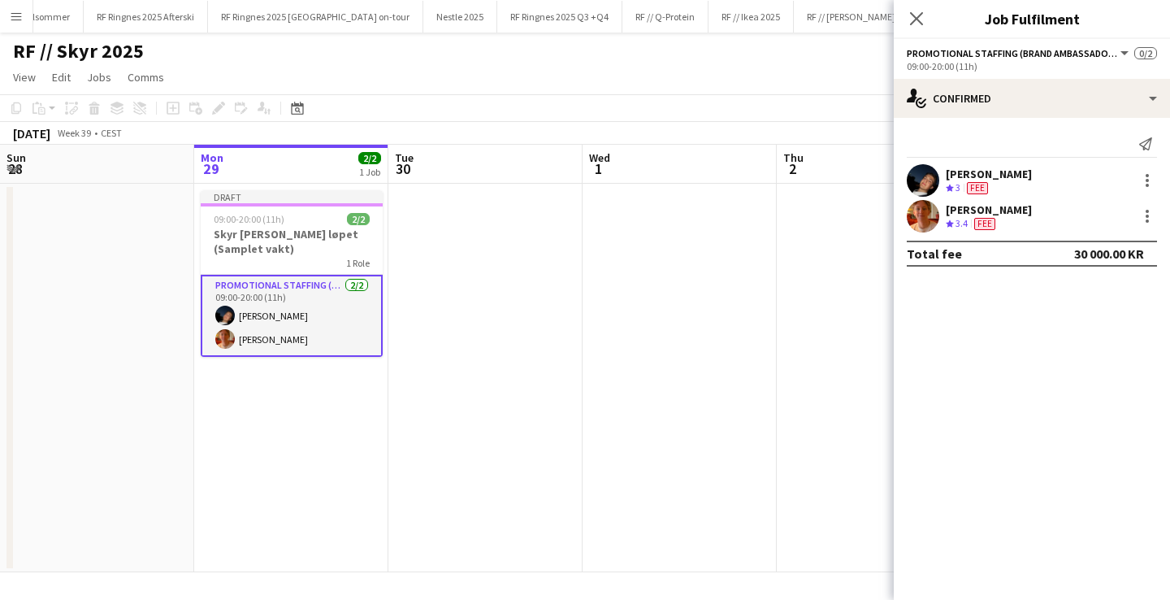
click at [821, 402] on app-date-cell at bounding box center [874, 378] width 194 height 388
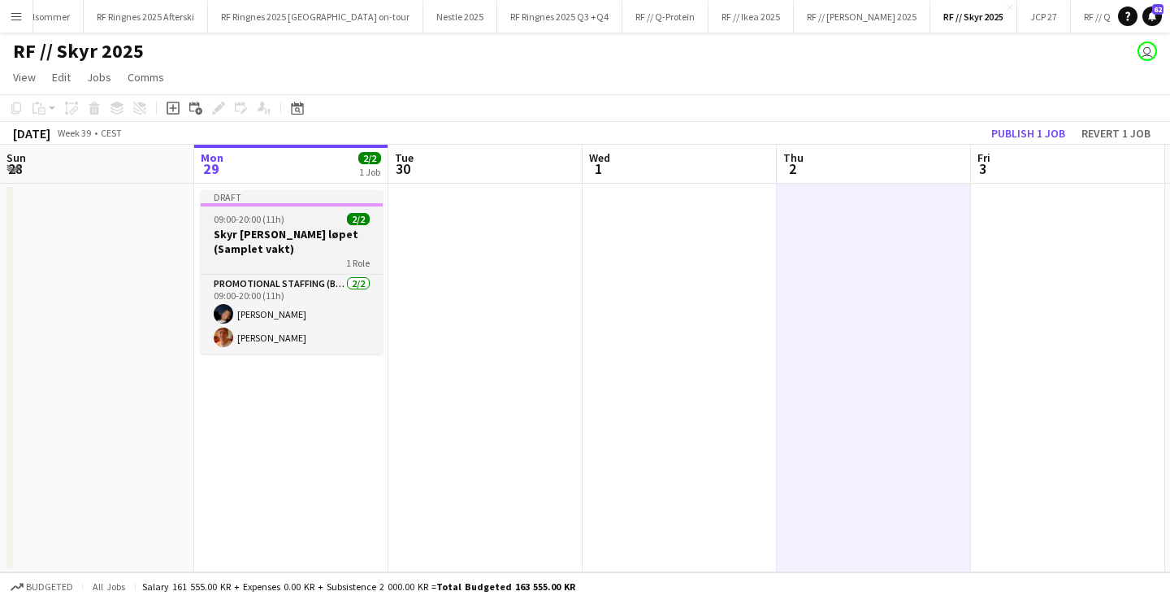
click at [323, 241] on h3 "Skyr [PERSON_NAME] løpet (Samplet vakt)" at bounding box center [292, 241] width 182 height 29
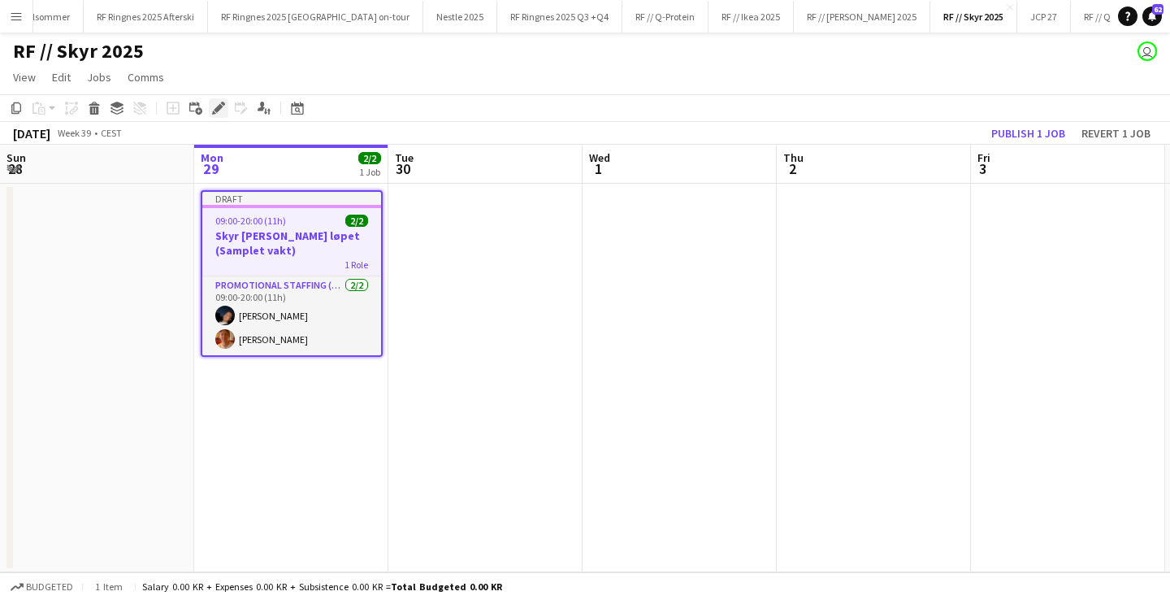
click at [221, 109] on icon "Edit" at bounding box center [218, 108] width 13 height 13
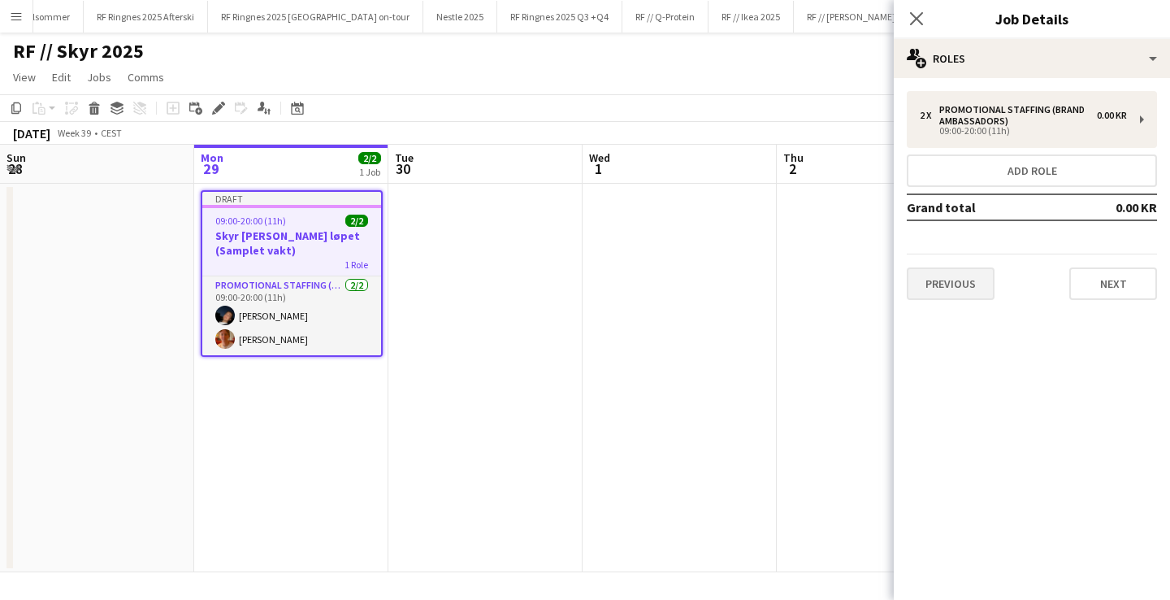
click at [959, 293] on button "Previous" at bounding box center [951, 283] width 88 height 33
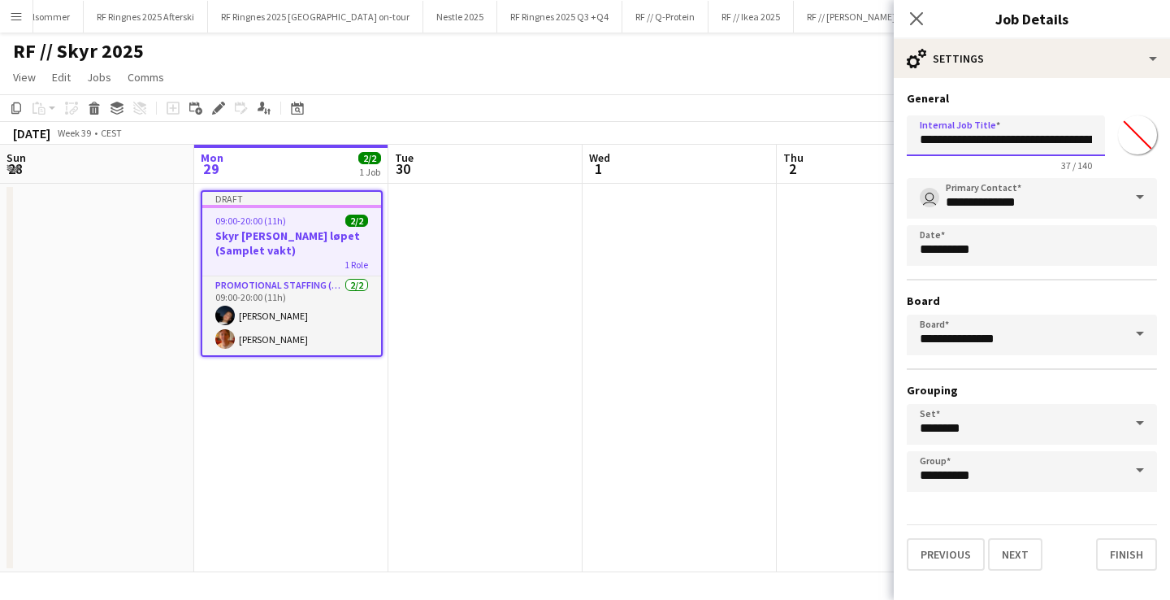
click at [1086, 142] on input "**********" at bounding box center [1006, 135] width 198 height 41
type input "**********"
click at [770, 391] on app-date-cell at bounding box center [680, 378] width 194 height 388
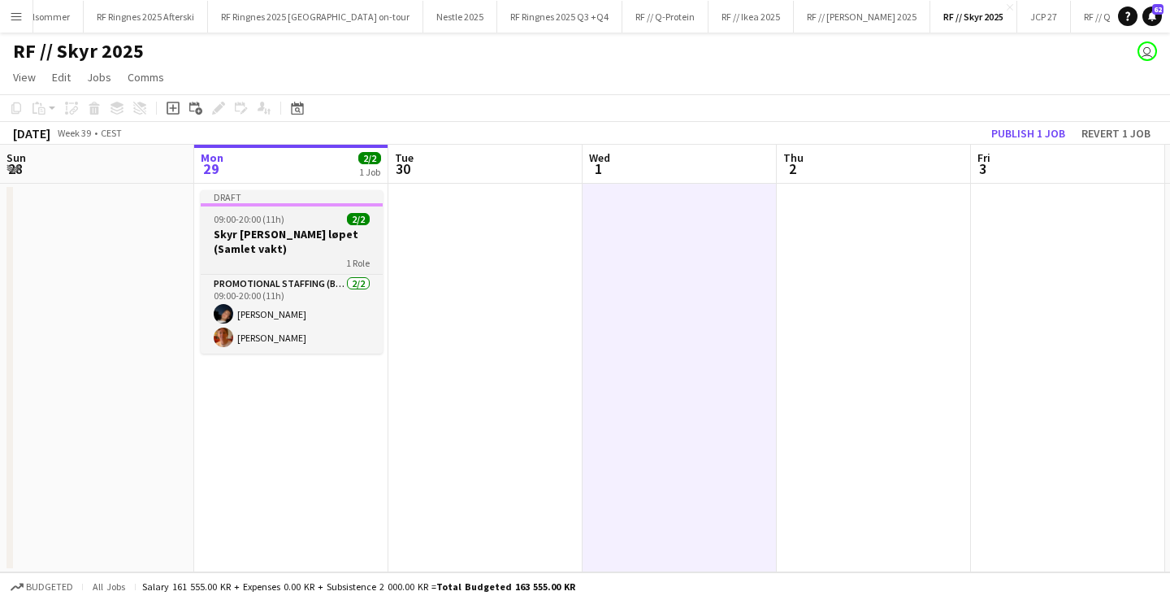
click at [340, 241] on h3 "Skyr [PERSON_NAME] løpet (Samlet vakt)" at bounding box center [292, 241] width 182 height 29
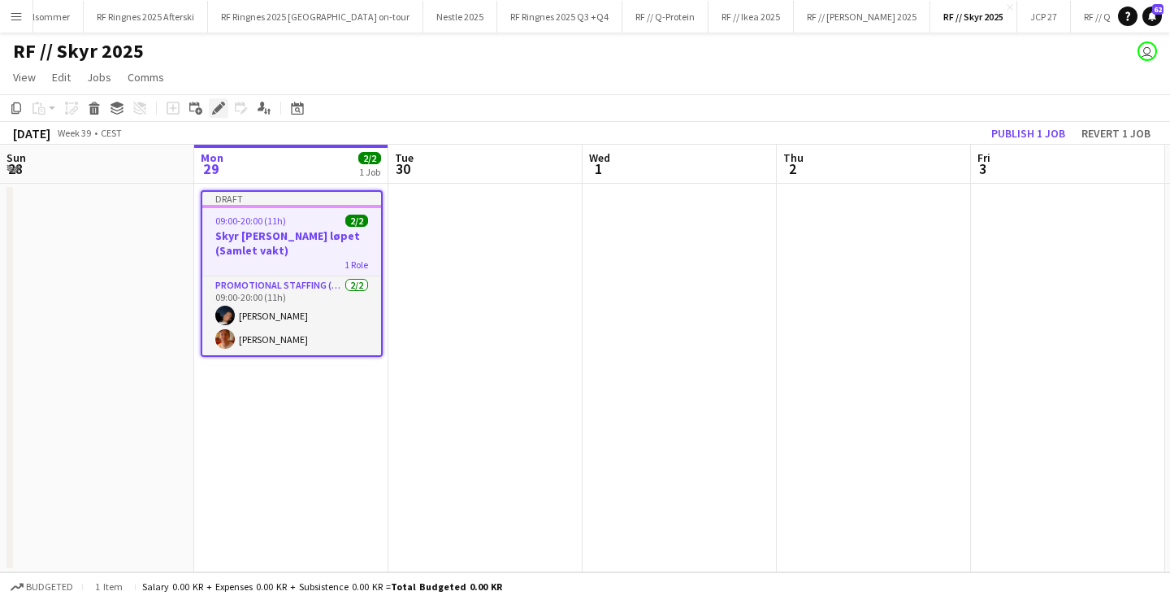
click at [219, 107] on icon at bounding box center [218, 108] width 9 height 9
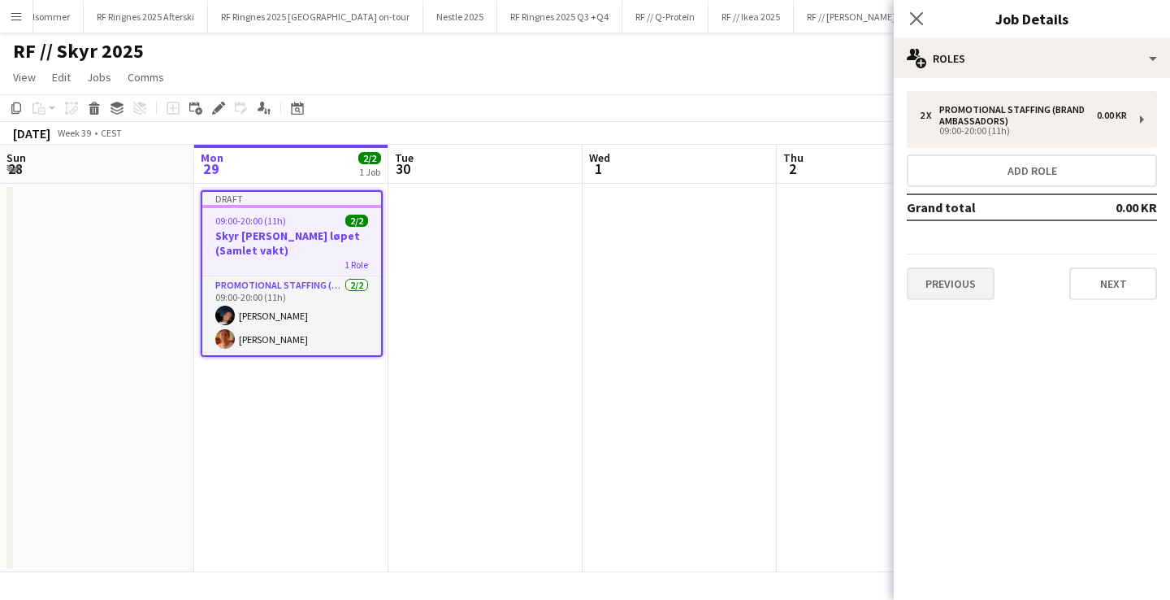
click at [987, 290] on button "Previous" at bounding box center [951, 283] width 88 height 33
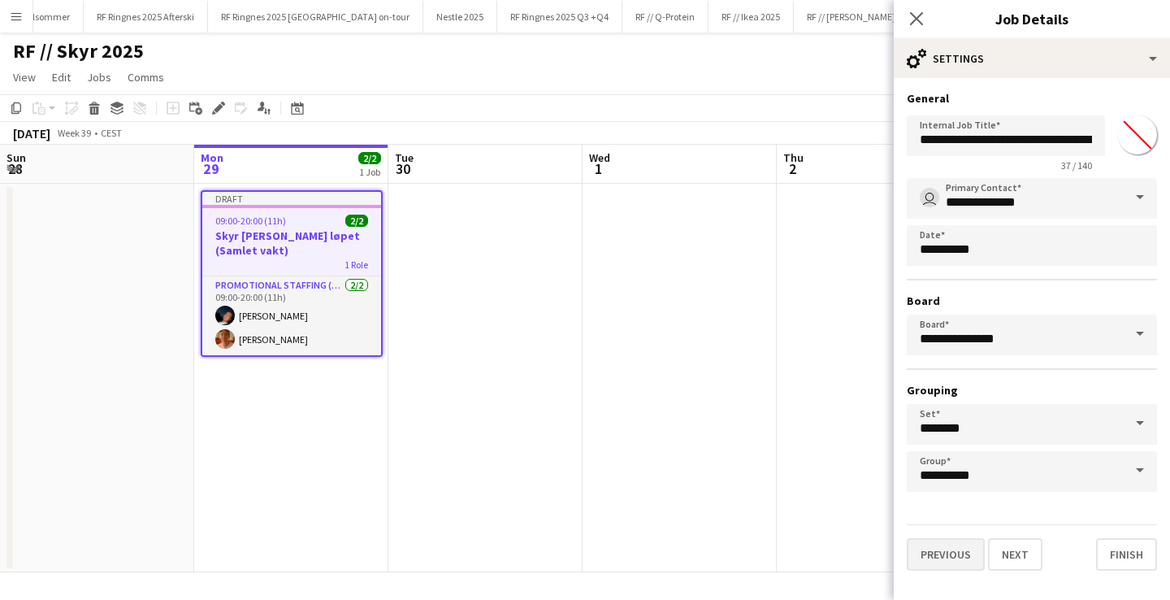
click at [952, 554] on button "Previous" at bounding box center [946, 554] width 78 height 33
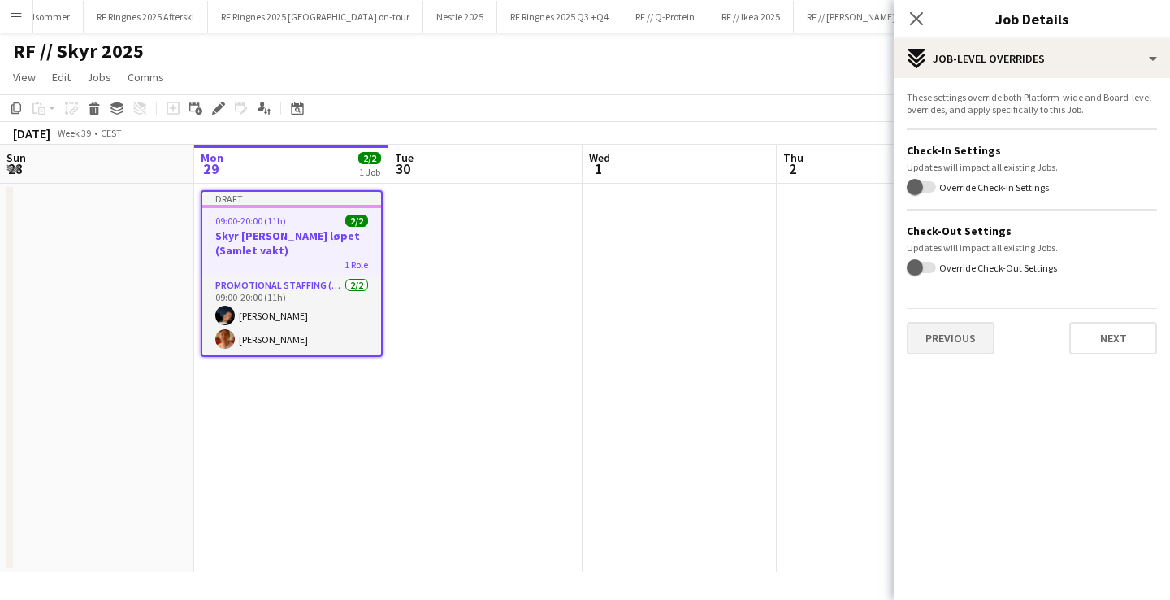
click at [959, 331] on button "Previous" at bounding box center [951, 338] width 88 height 33
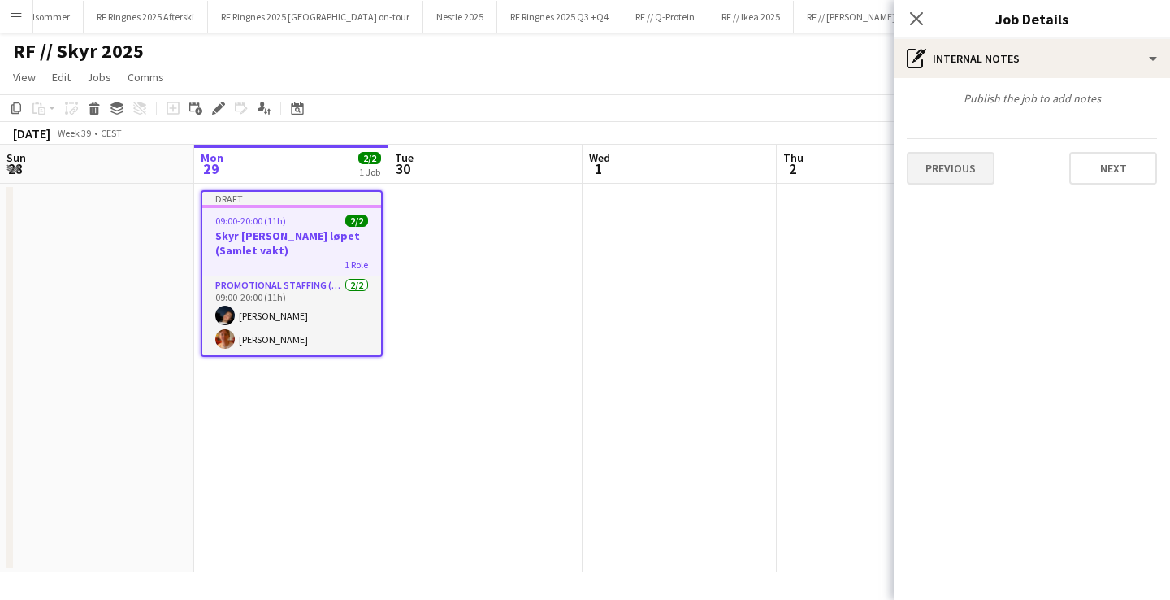
click at [978, 176] on button "Previous" at bounding box center [951, 168] width 88 height 33
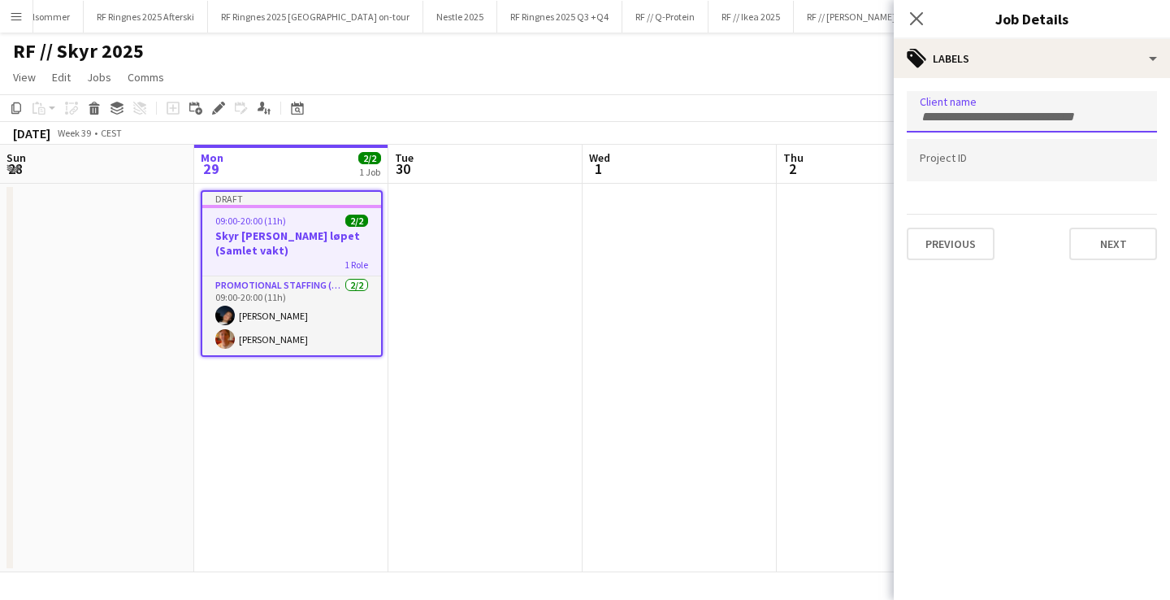
click at [1003, 111] on input "Type to search client labels..." at bounding box center [1032, 117] width 224 height 15
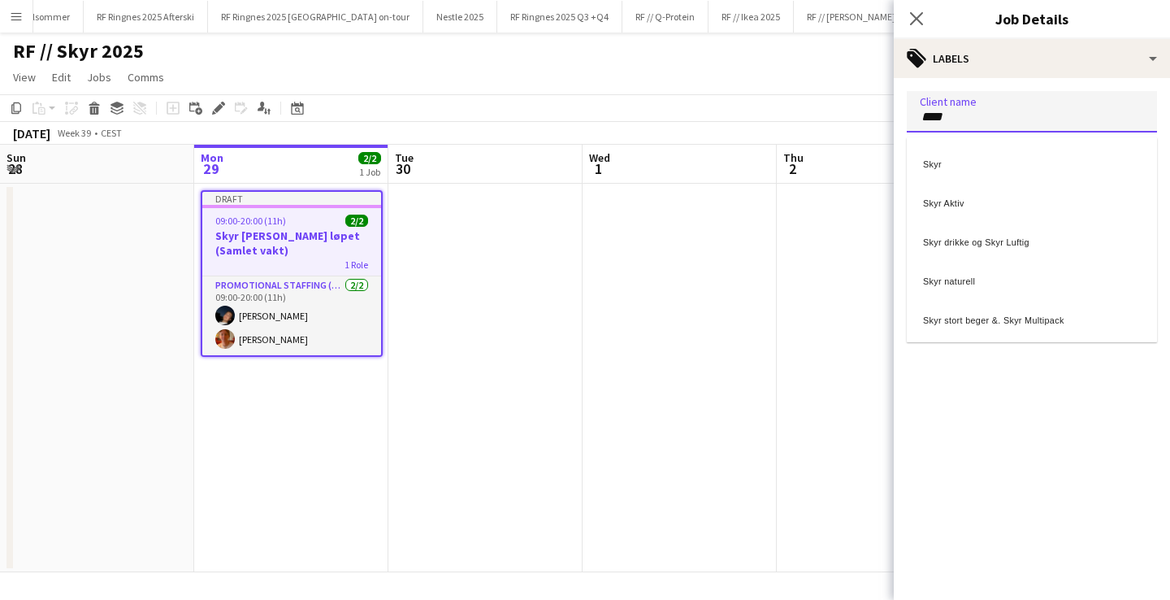
type input "****"
click at [982, 167] on div "Skyr" at bounding box center [1032, 161] width 250 height 39
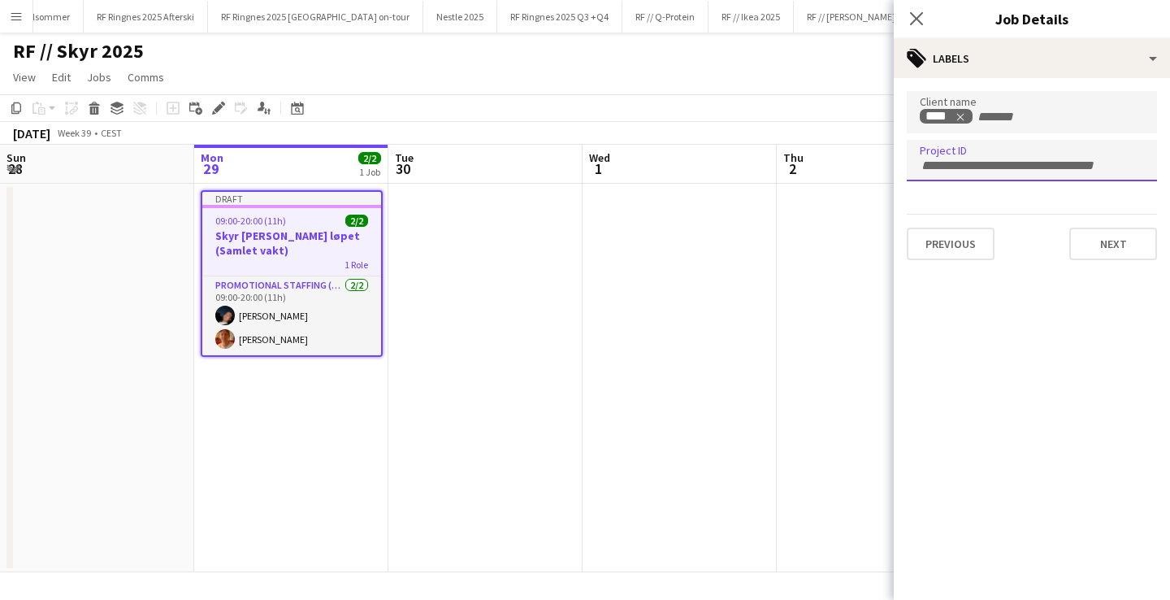
click at [982, 156] on form at bounding box center [1032, 164] width 224 height 17
paste input "******"
type input "******"
click at [1118, 244] on button "Next" at bounding box center [1113, 244] width 88 height 33
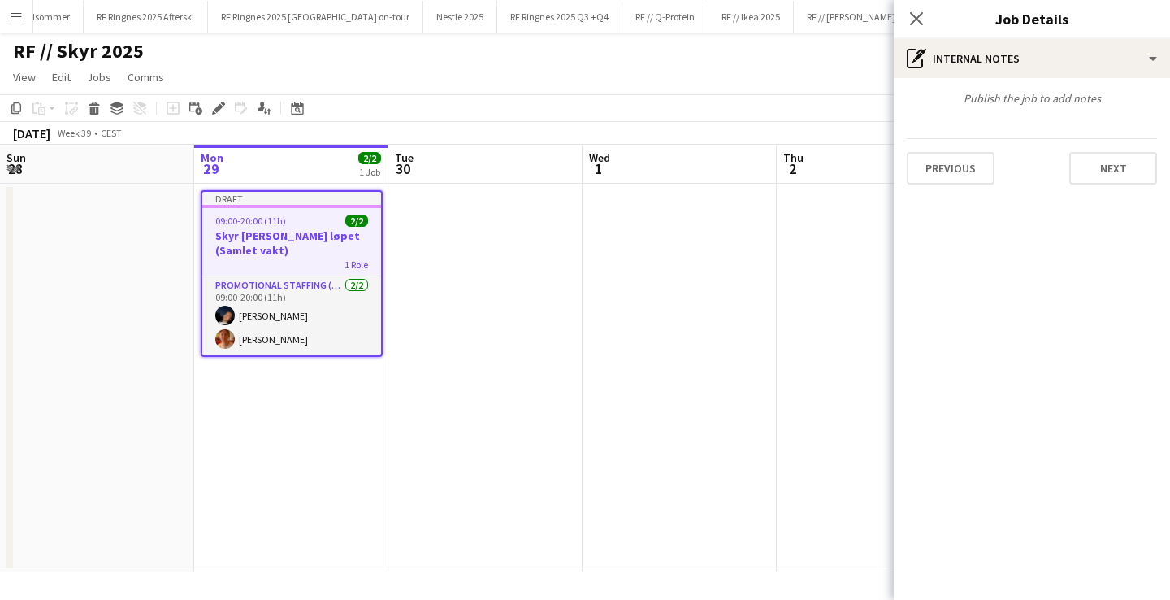
type input "*******"
click at [1111, 176] on button "Next" at bounding box center [1113, 168] width 88 height 33
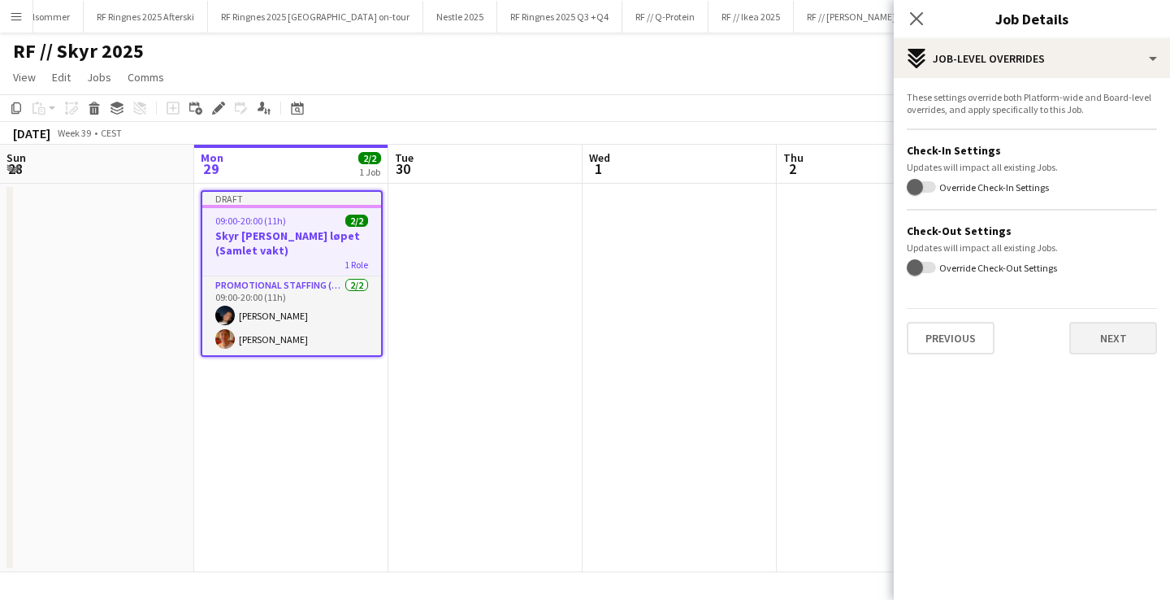
click at [1108, 336] on button "Next" at bounding box center [1113, 338] width 88 height 33
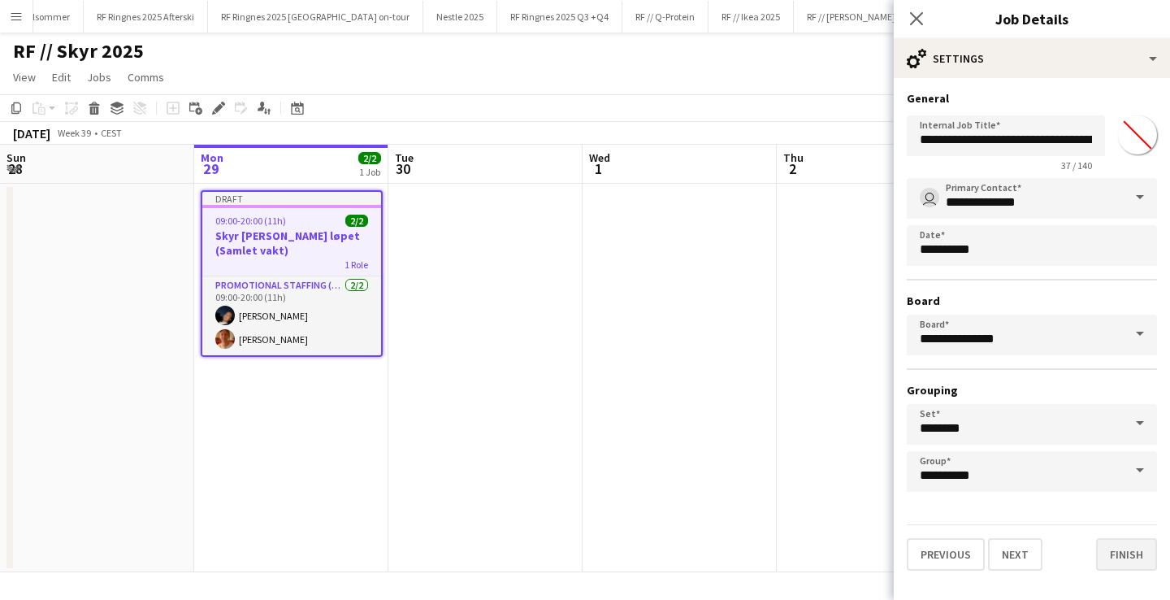
click at [1138, 556] on button "Finish" at bounding box center [1126, 554] width 61 height 33
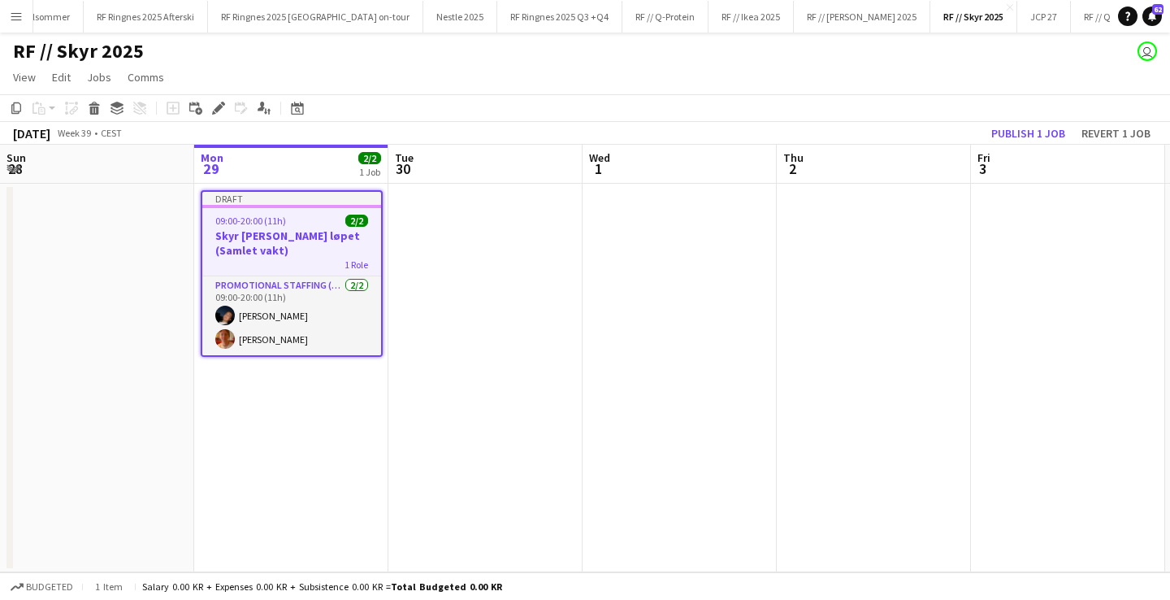
click at [544, 272] on app-date-cell at bounding box center [485, 378] width 194 height 388
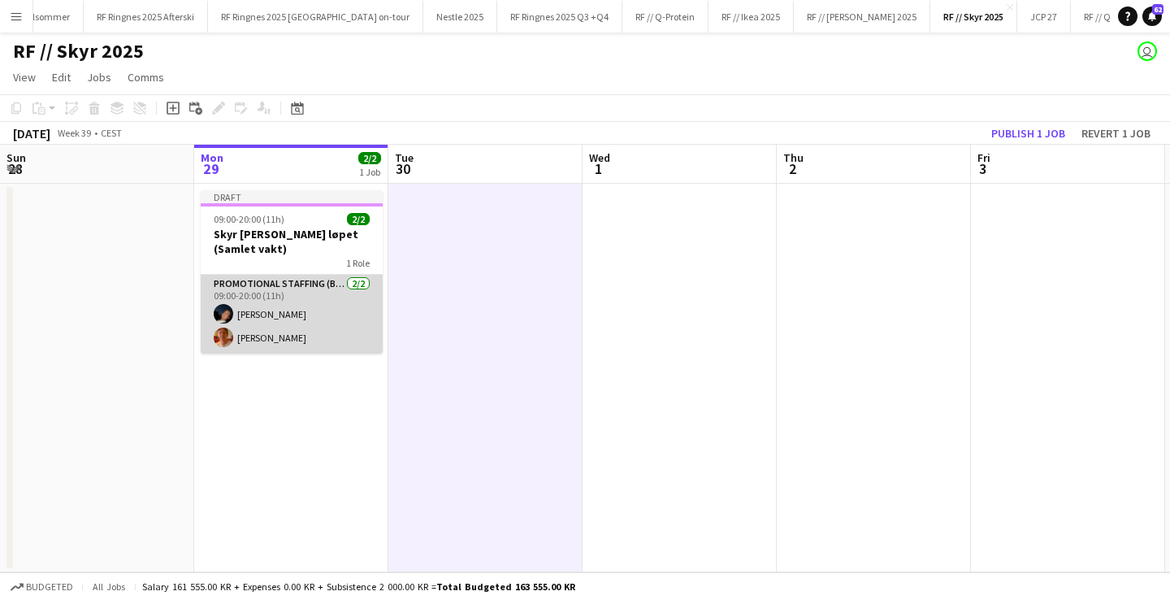
click at [328, 315] on app-card-role "Promotional Staffing (Brand Ambassadors) [DATE] 09:00-20:00 (11h) [PERSON_NAME]…" at bounding box center [292, 314] width 182 height 79
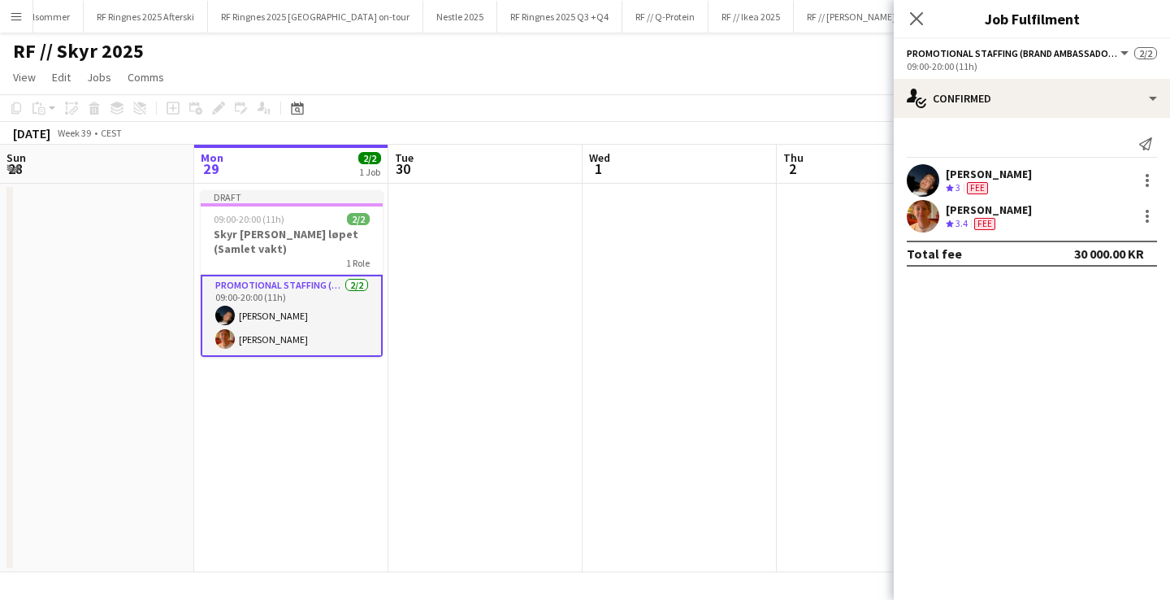
click at [922, 184] on app-user-avatar at bounding box center [923, 180] width 33 height 33
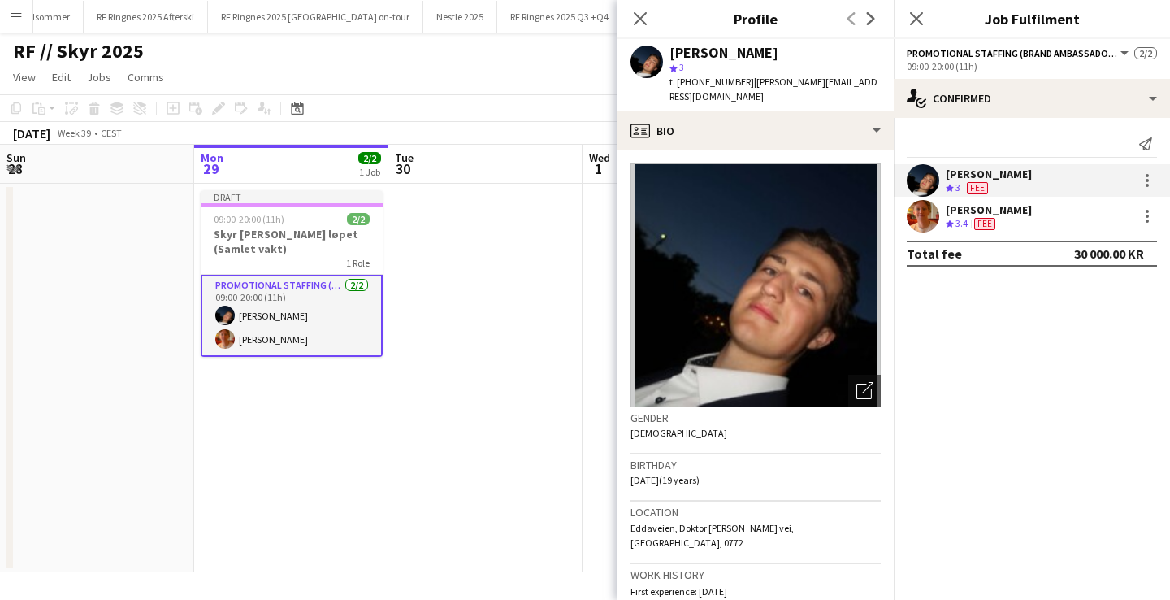
drag, startPoint x: 737, startPoint y: 81, endPoint x: 869, endPoint y: 86, distance: 131.7
click at [869, 86] on app-profile-header "[PERSON_NAME] star 3 t. [PHONE_NUMBER] | [PERSON_NAME][EMAIL_ADDRESS][DOMAIN_NA…" at bounding box center [756, 75] width 276 height 72
copy span "[PERSON_NAME][EMAIL_ADDRESS][DOMAIN_NAME]"
click at [931, 219] on app-user-avatar at bounding box center [923, 216] width 33 height 33
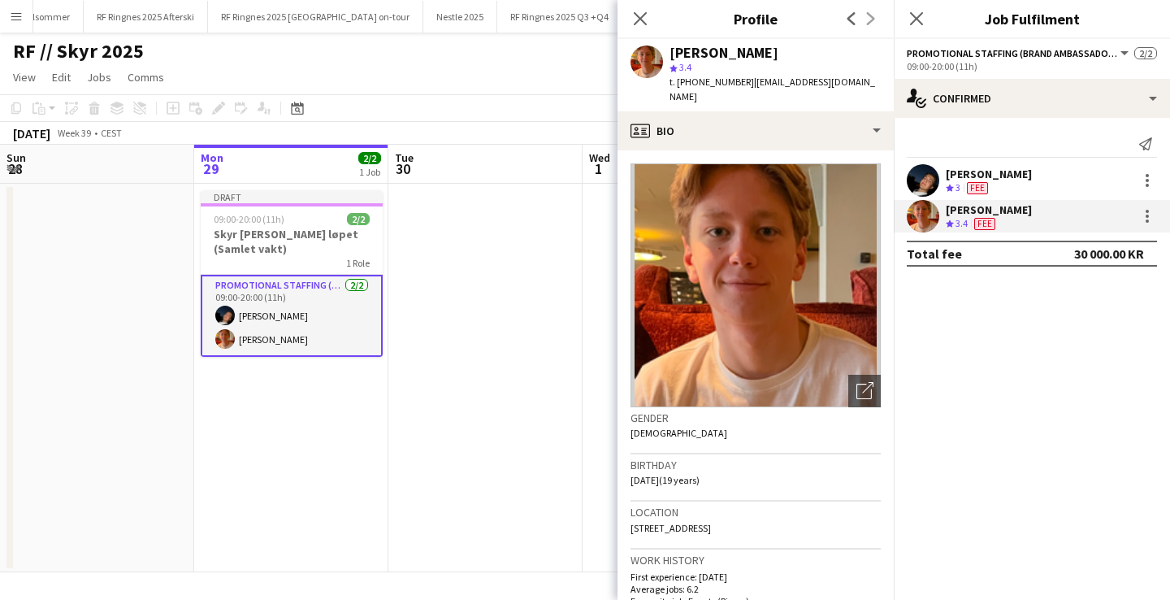
drag, startPoint x: 739, startPoint y: 80, endPoint x: 861, endPoint y: 86, distance: 122.0
click at [861, 86] on app-profile-header "[PERSON_NAME] star 3.4 t. [PHONE_NUMBER] | [EMAIL_ADDRESS][DOMAIN_NAME]" at bounding box center [756, 75] width 276 height 72
copy span "[EMAIL_ADDRESS][DOMAIN_NAME]"
